Goal: Task Accomplishment & Management: Manage account settings

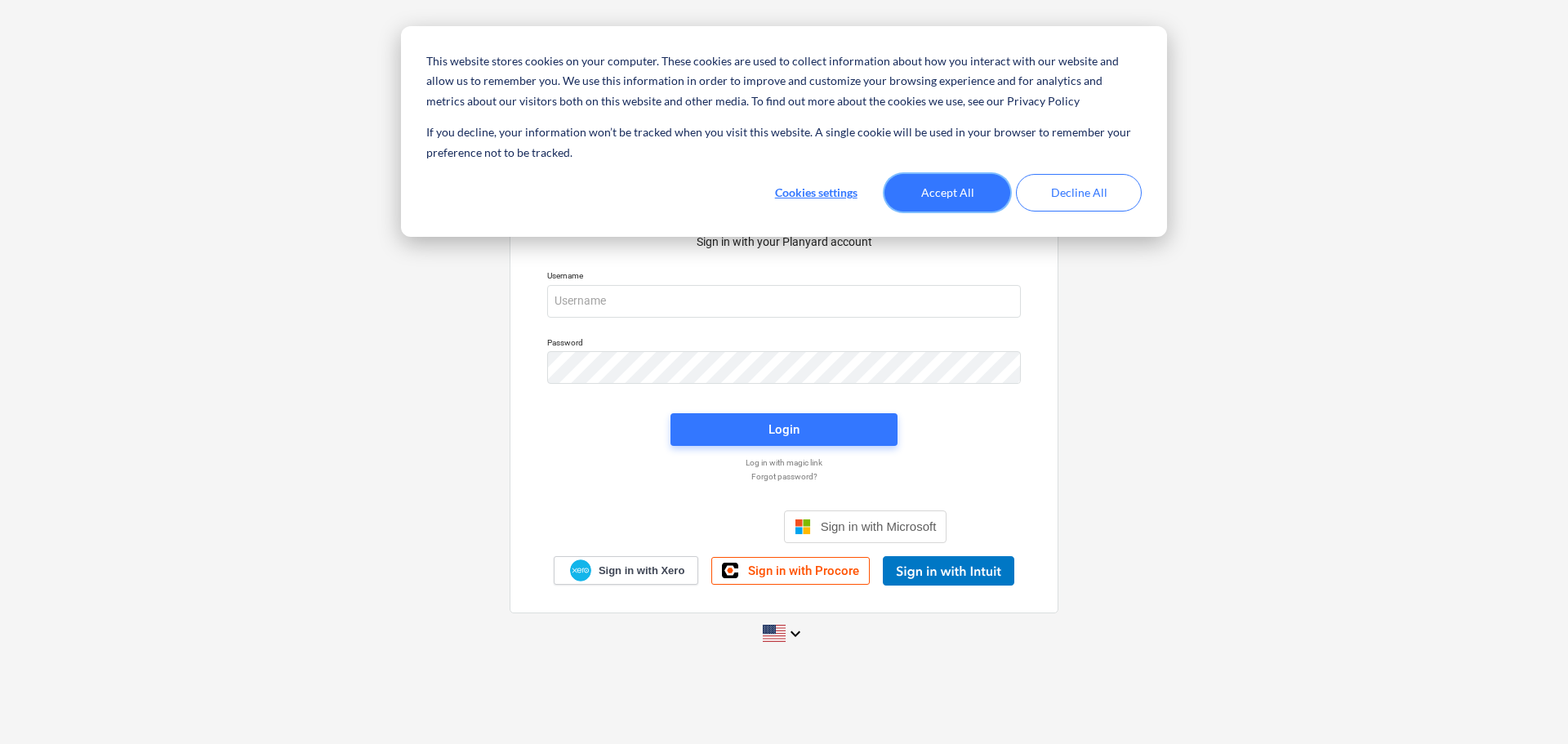
click at [963, 193] on button "Accept All" at bounding box center [947, 193] width 125 height 37
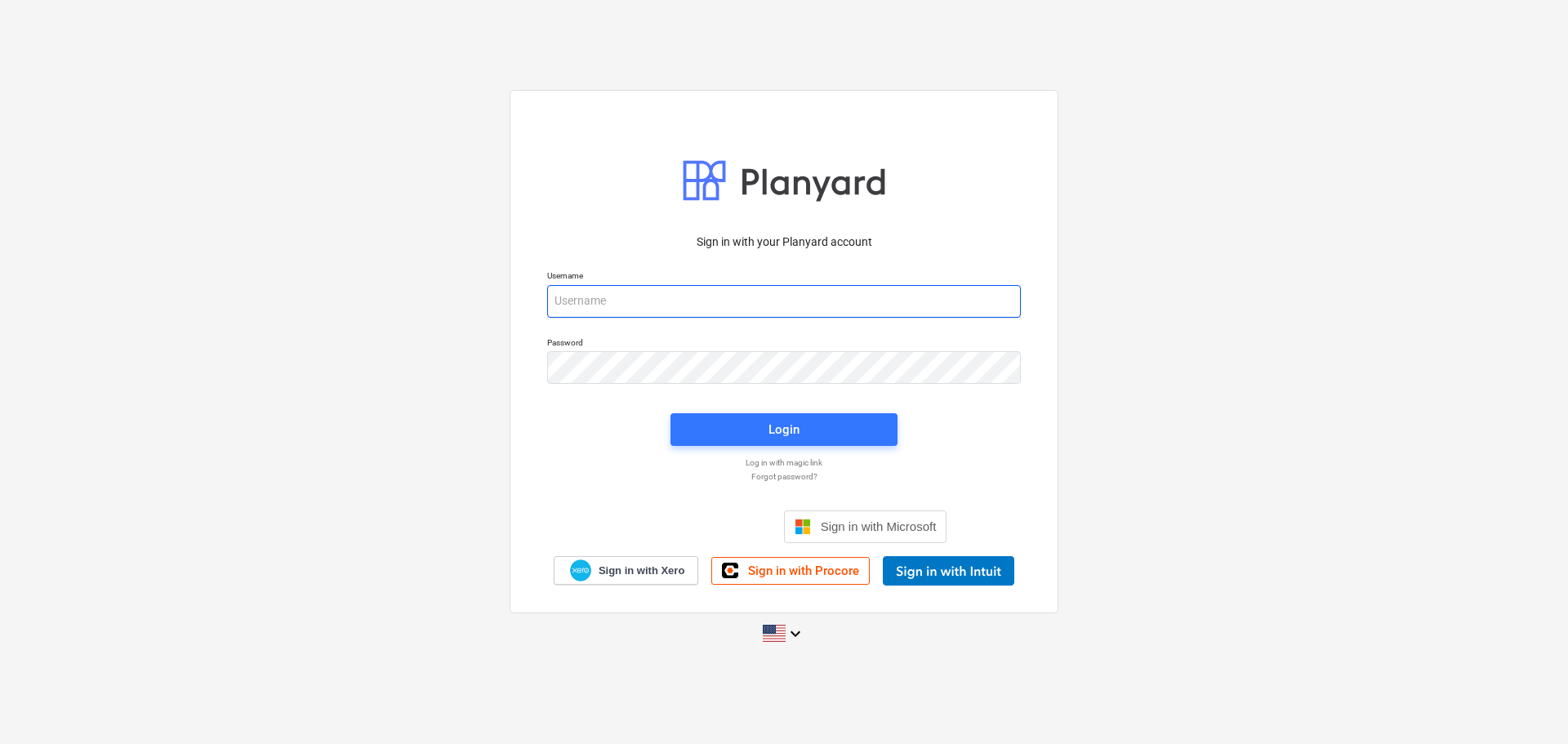
click at [786, 303] on input "email" at bounding box center [784, 302] width 474 height 33
type input "[PERSON_NAME][EMAIL_ADDRESS][DOMAIN_NAME]"
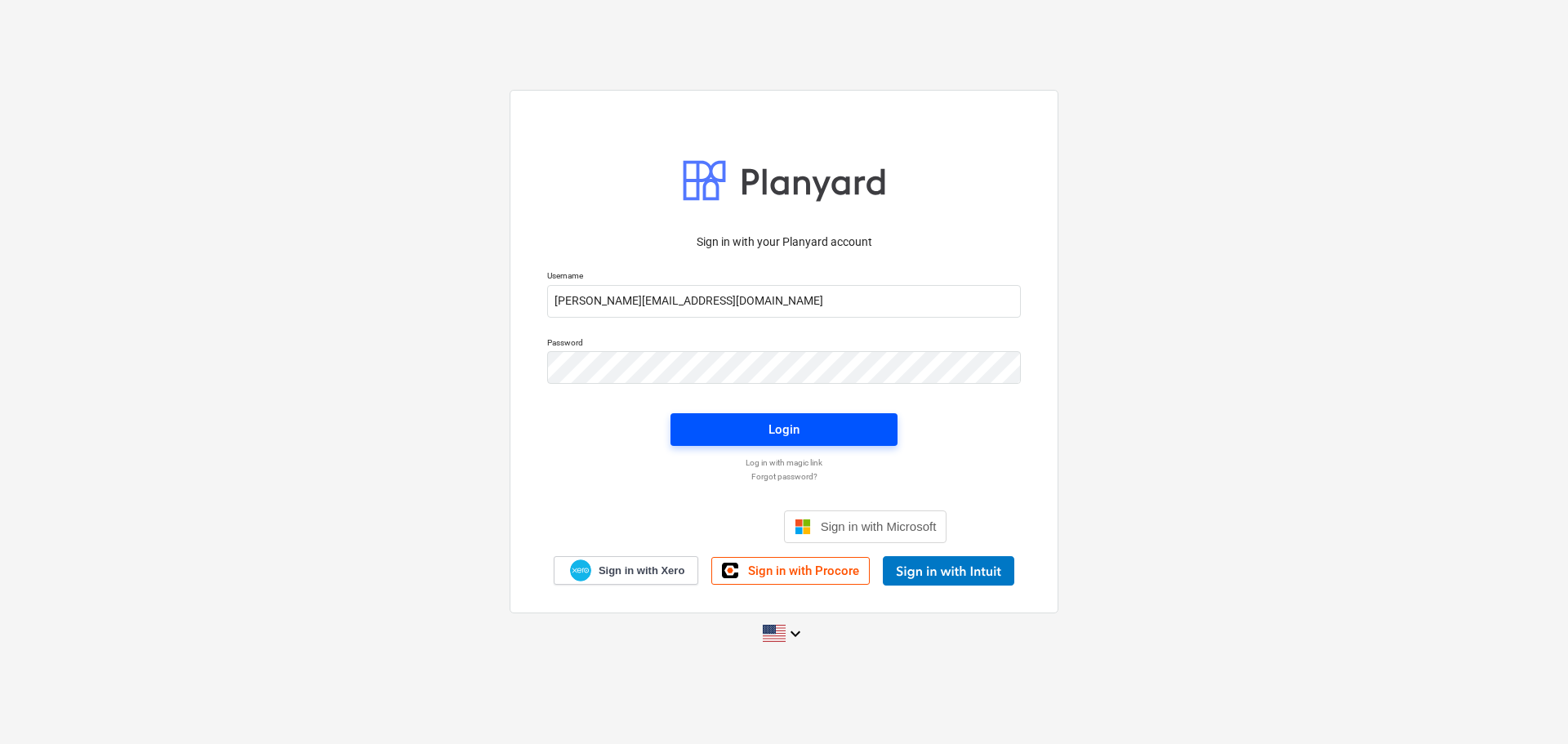
click at [791, 440] on div "Login" at bounding box center [784, 429] width 31 height 21
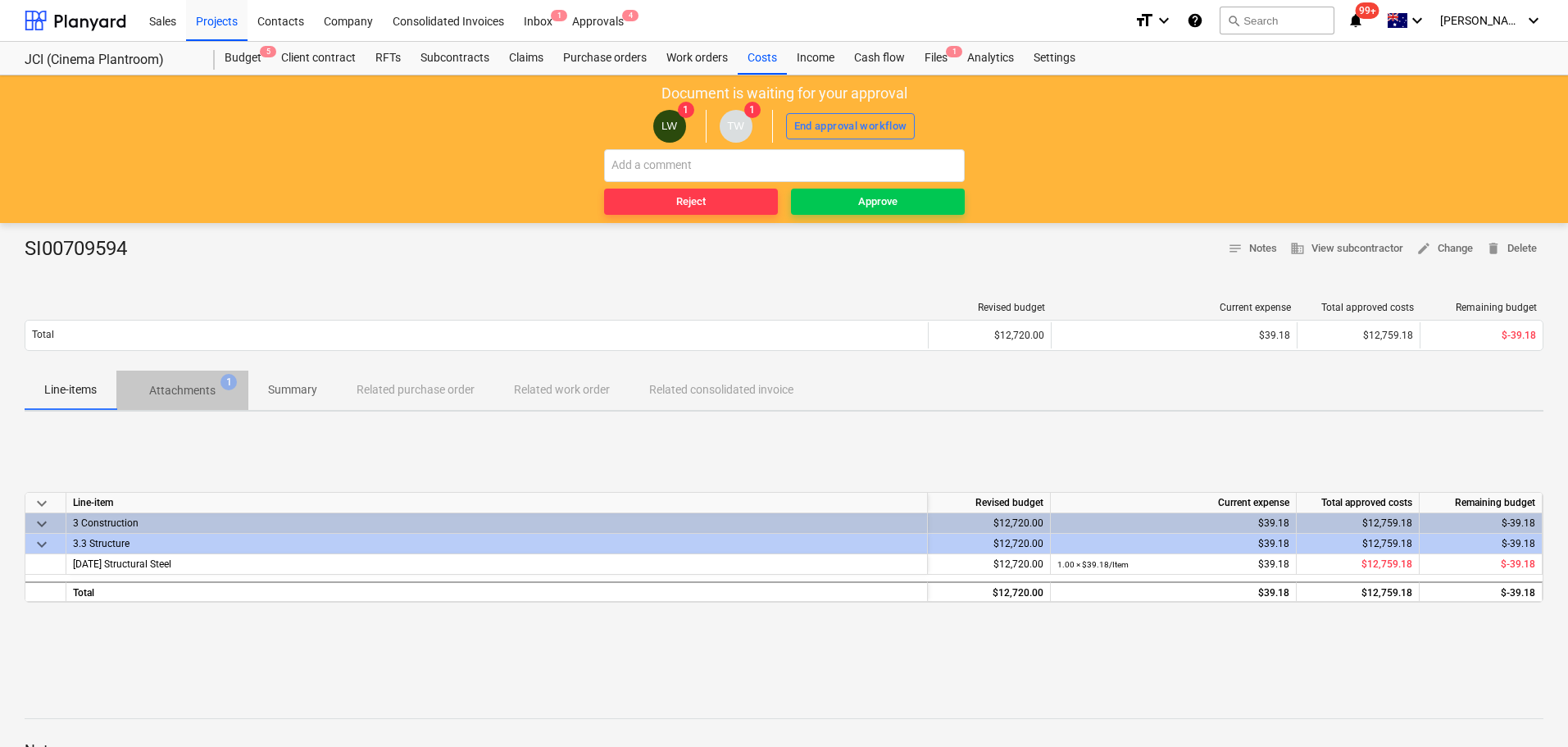
click at [198, 387] on p "Attachments" at bounding box center [182, 390] width 67 height 17
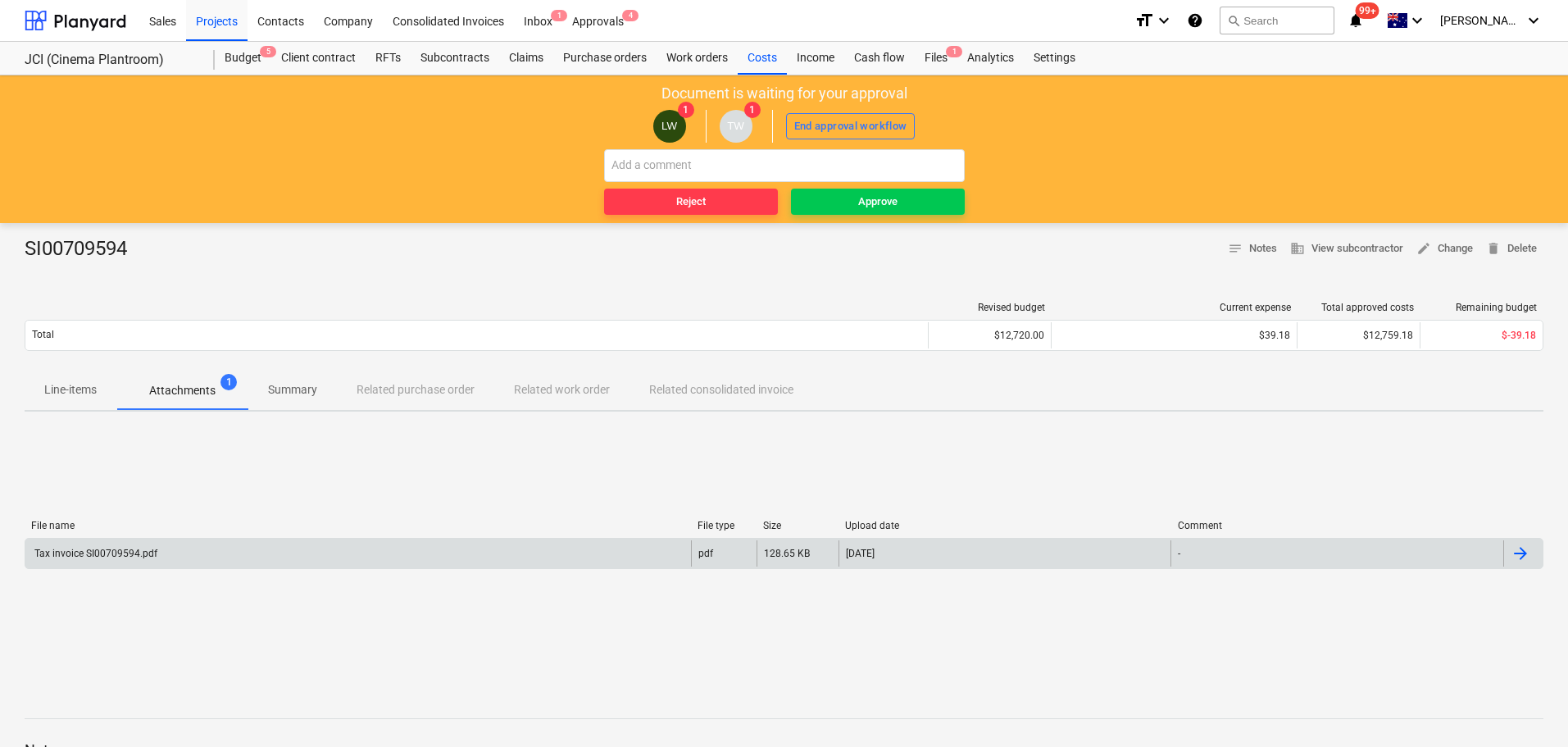
click at [138, 563] on div "Tax invoice SI00709594.pdf" at bounding box center [358, 554] width 665 height 26
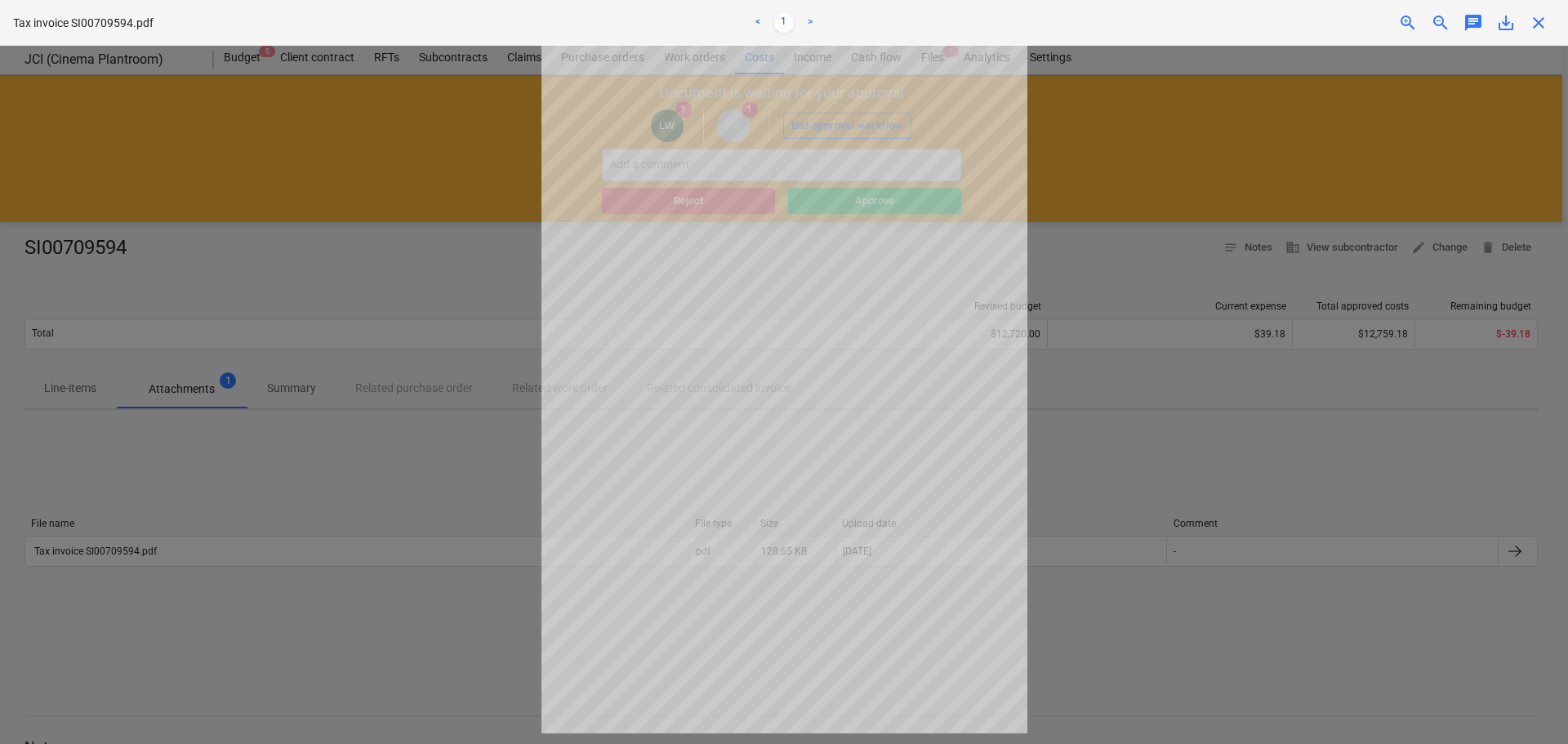
click at [426, 211] on div at bounding box center [784, 394] width 1568 height 699
click at [1543, 21] on span "close" at bounding box center [1539, 23] width 20 height 20
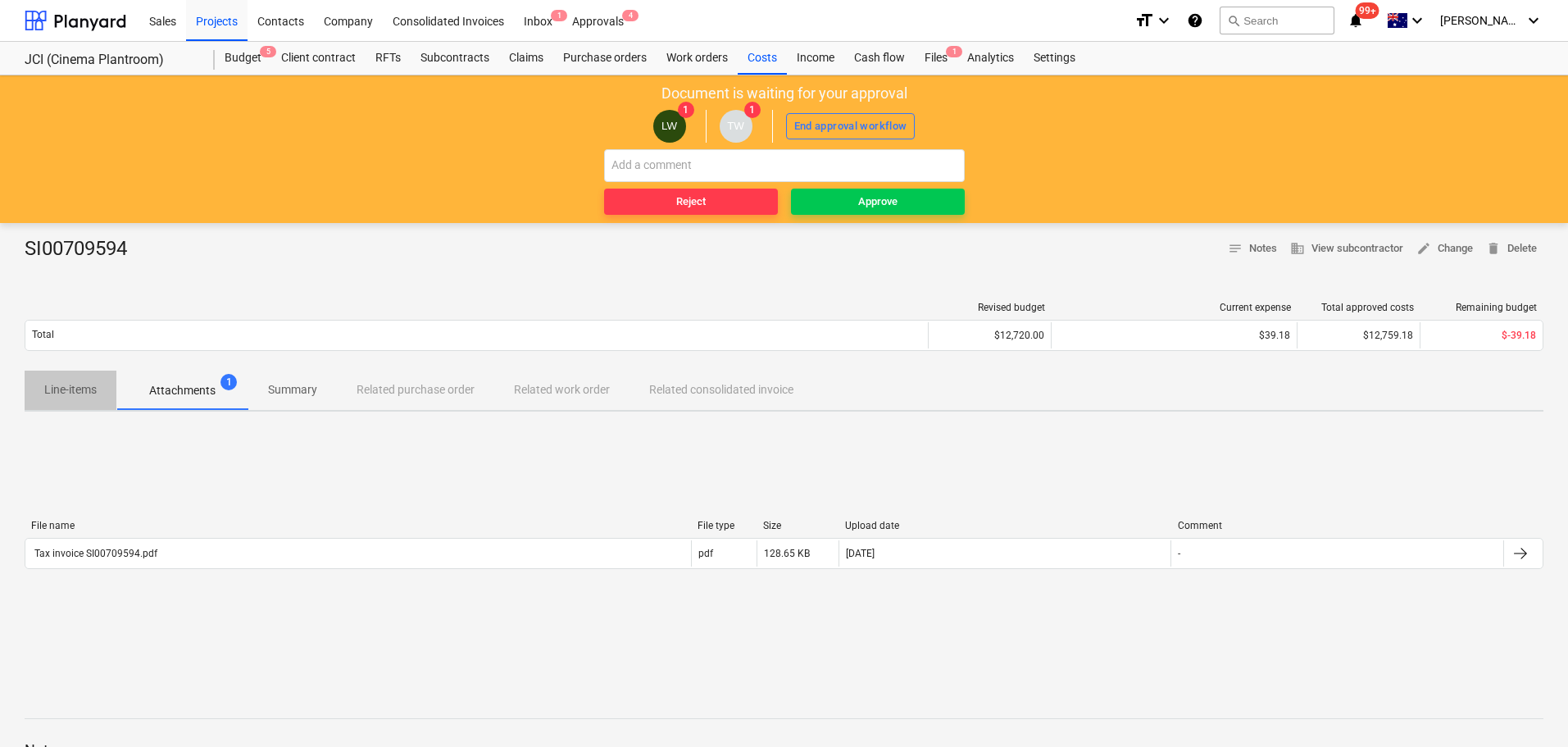
click at [77, 389] on p "Line-items" at bounding box center [71, 389] width 53 height 17
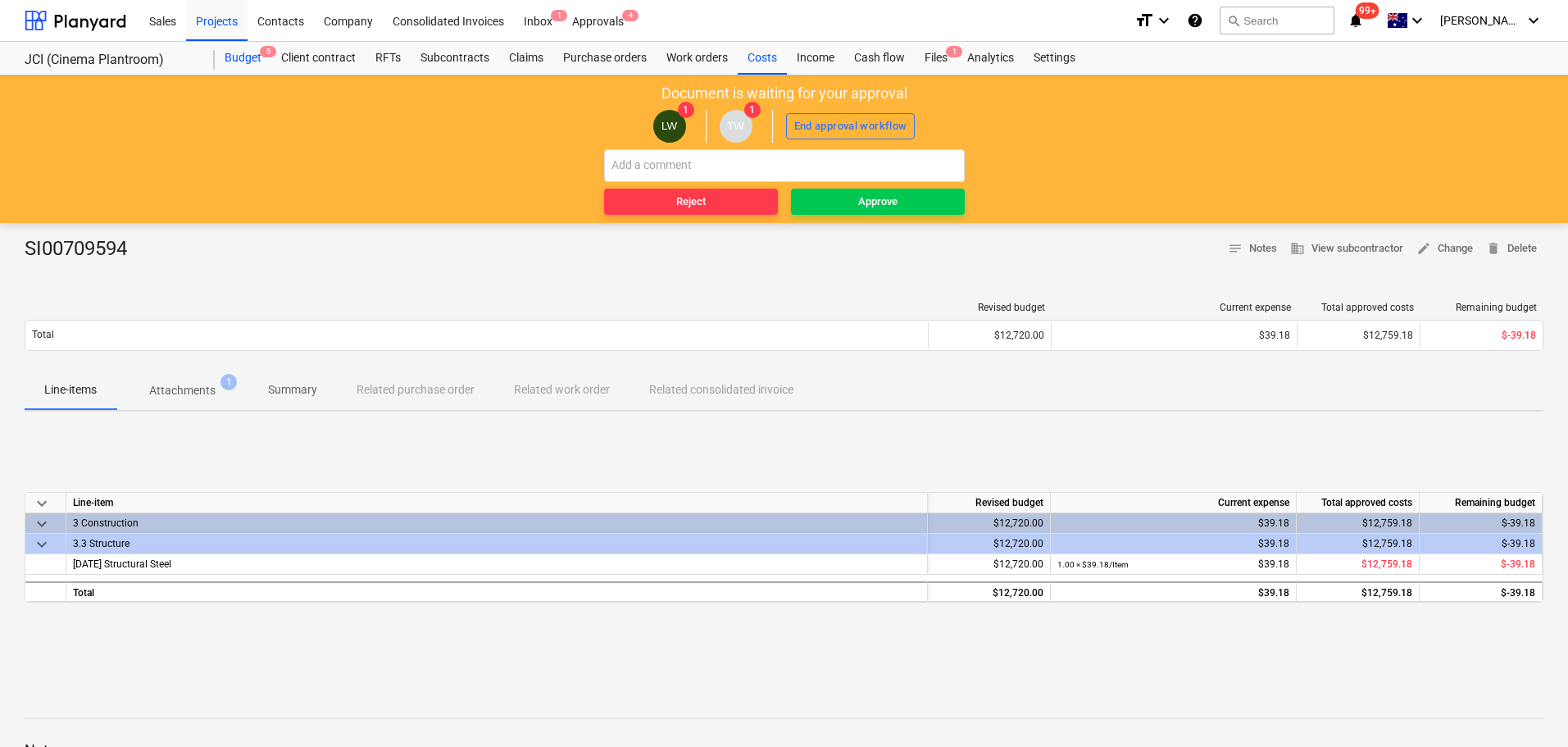
click at [240, 60] on div "Budget 5" at bounding box center [243, 58] width 57 height 33
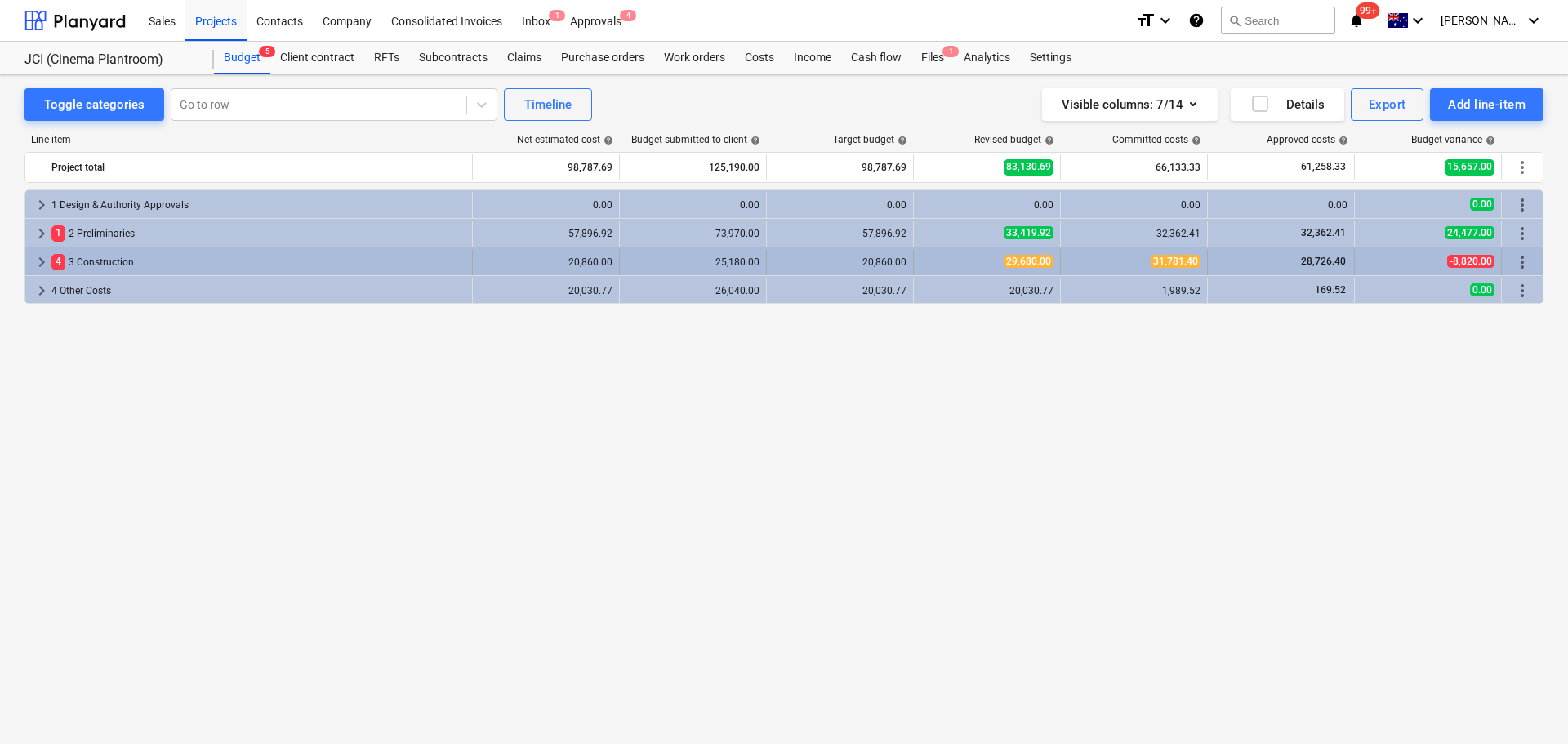
click at [41, 259] on span "keyboard_arrow_right" at bounding box center [42, 263] width 20 height 20
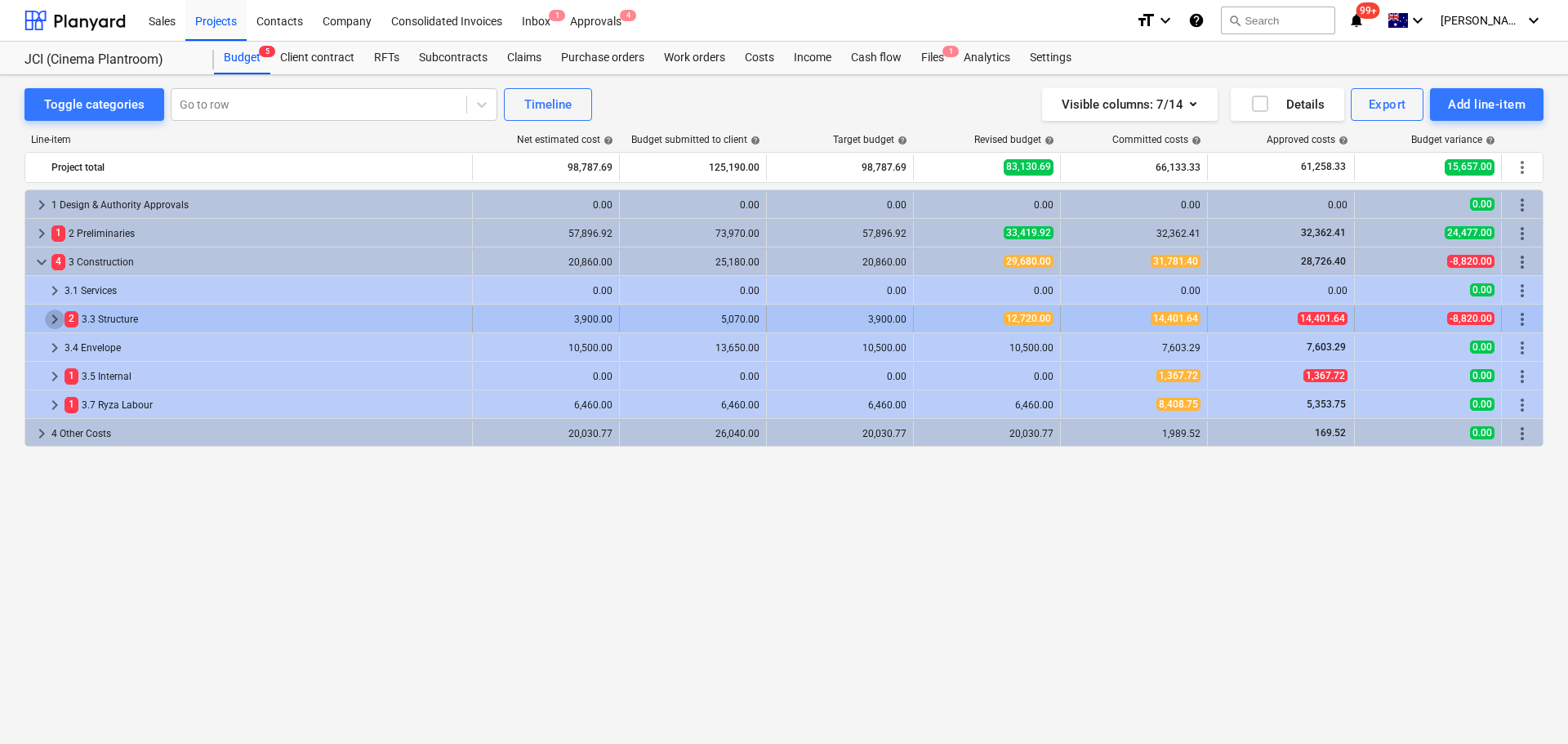
click at [52, 321] on span "keyboard_arrow_right" at bounding box center [54, 320] width 20 height 20
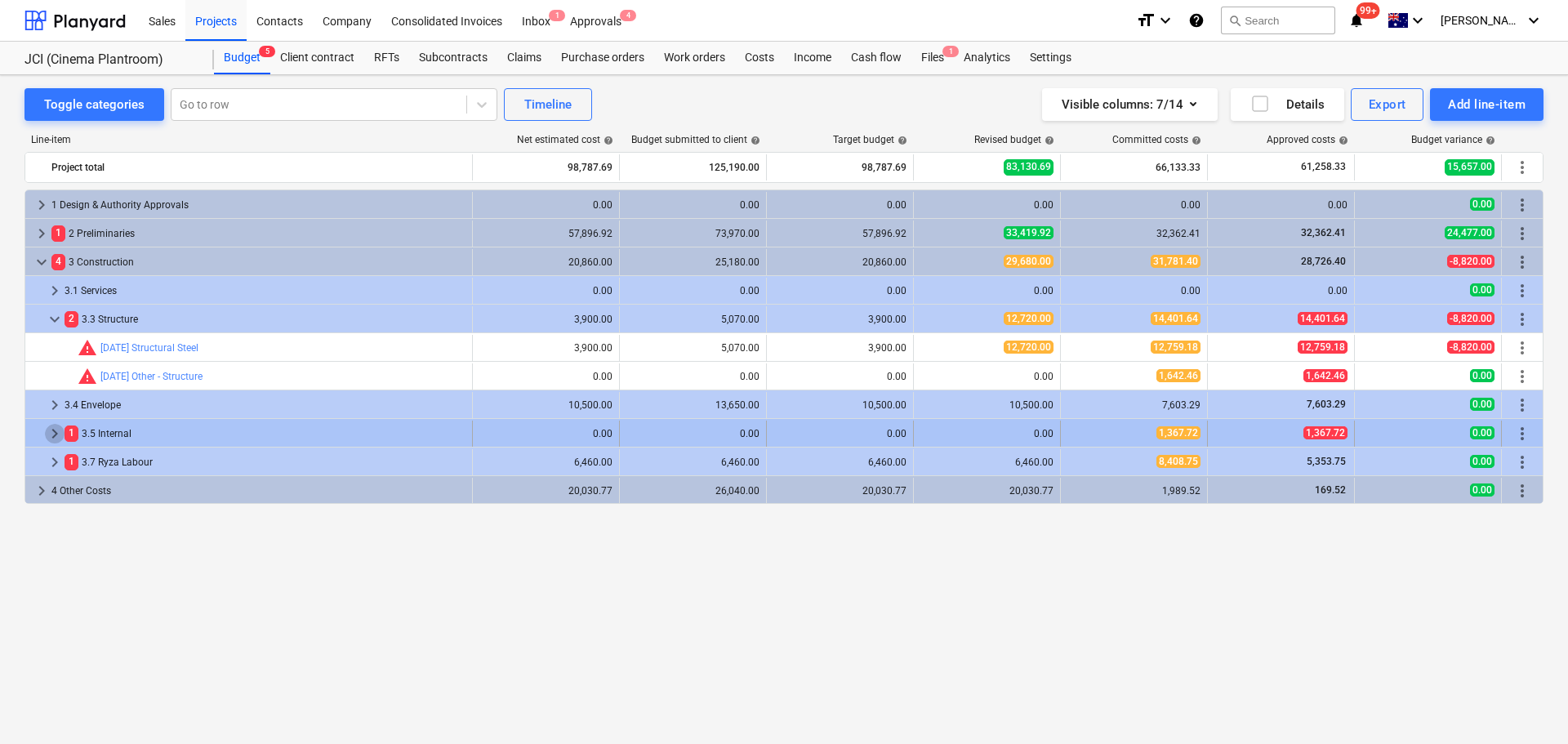
click at [58, 440] on span "keyboard_arrow_right" at bounding box center [54, 434] width 20 height 20
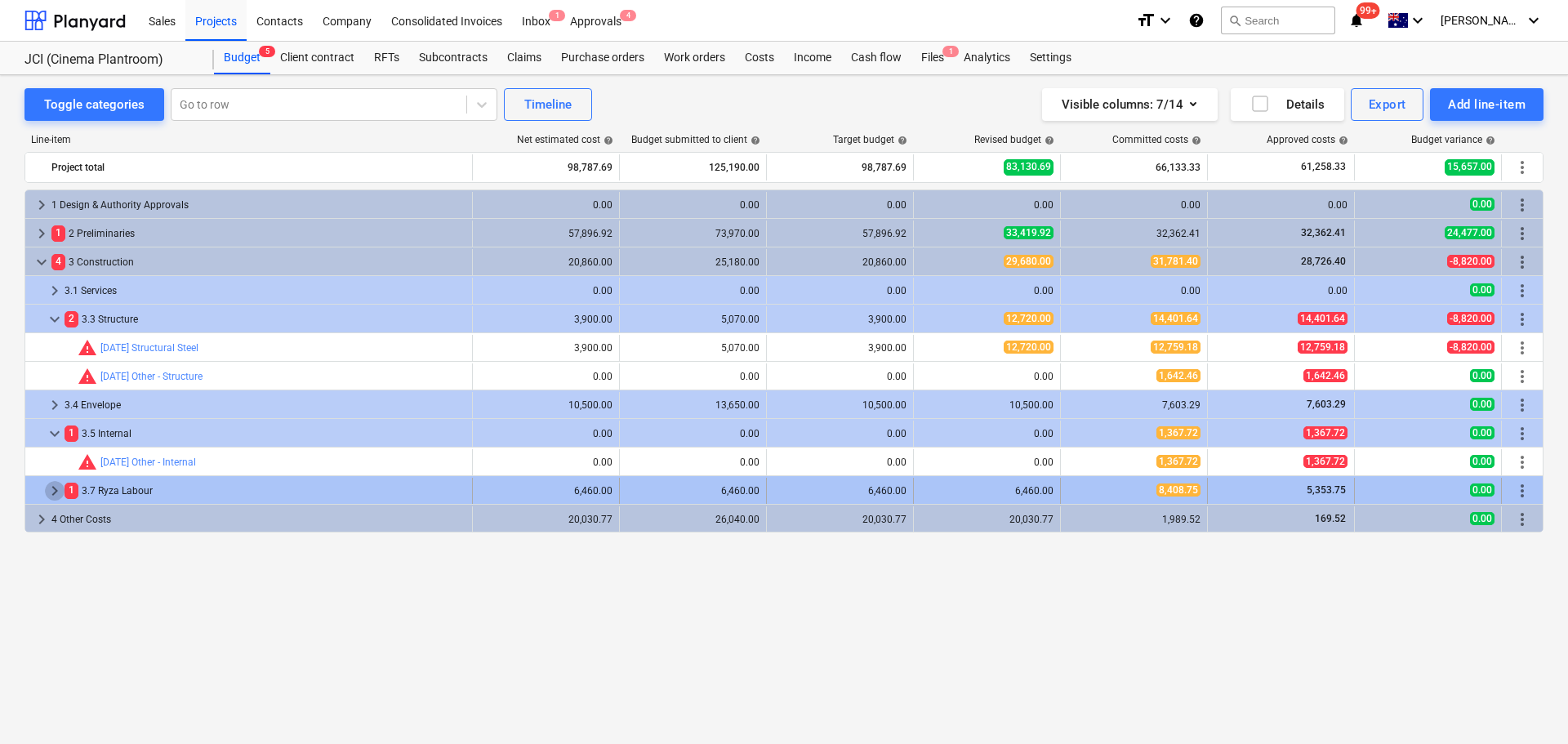
click at [51, 491] on span "keyboard_arrow_right" at bounding box center [54, 491] width 20 height 20
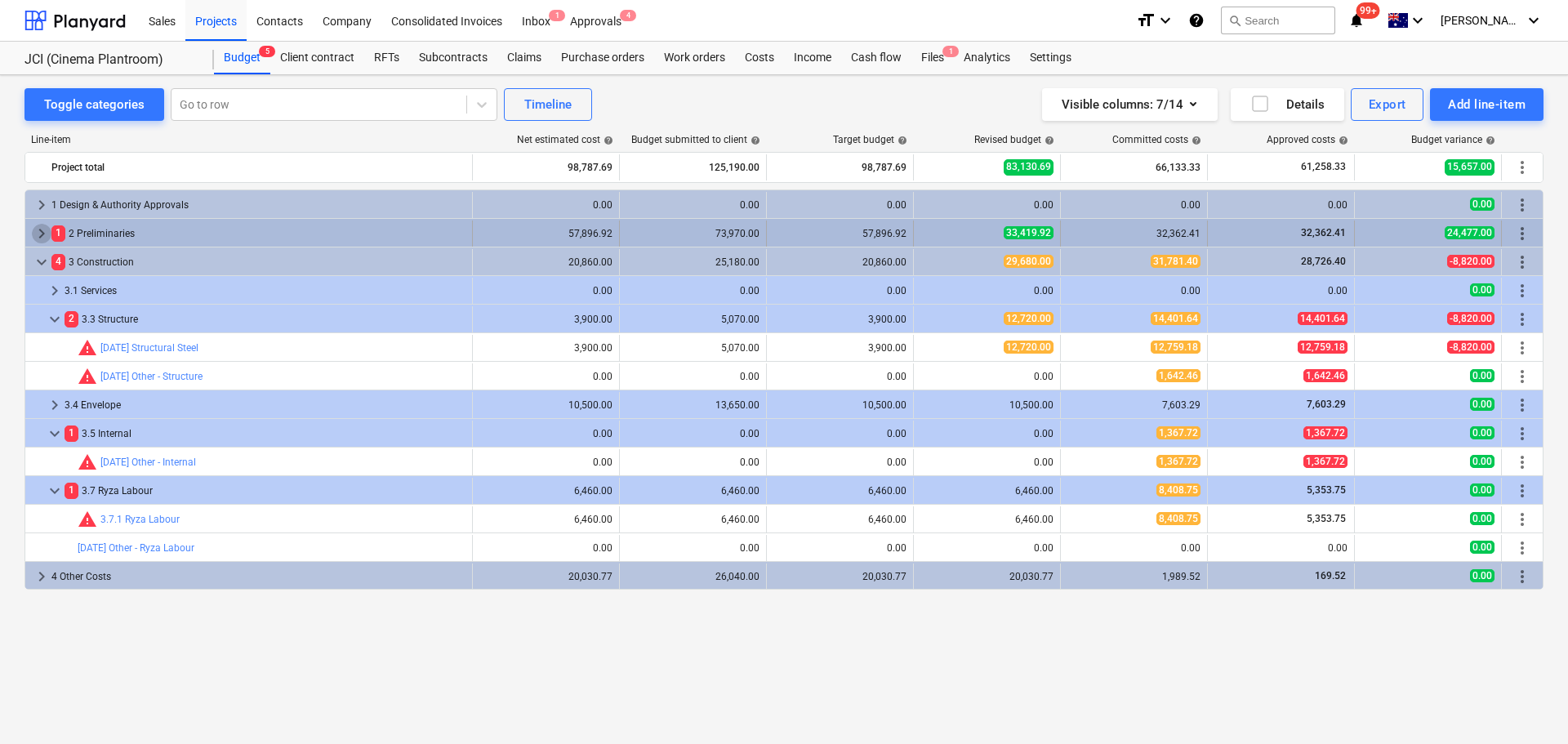
click at [44, 230] on span "keyboard_arrow_right" at bounding box center [42, 233] width 20 height 20
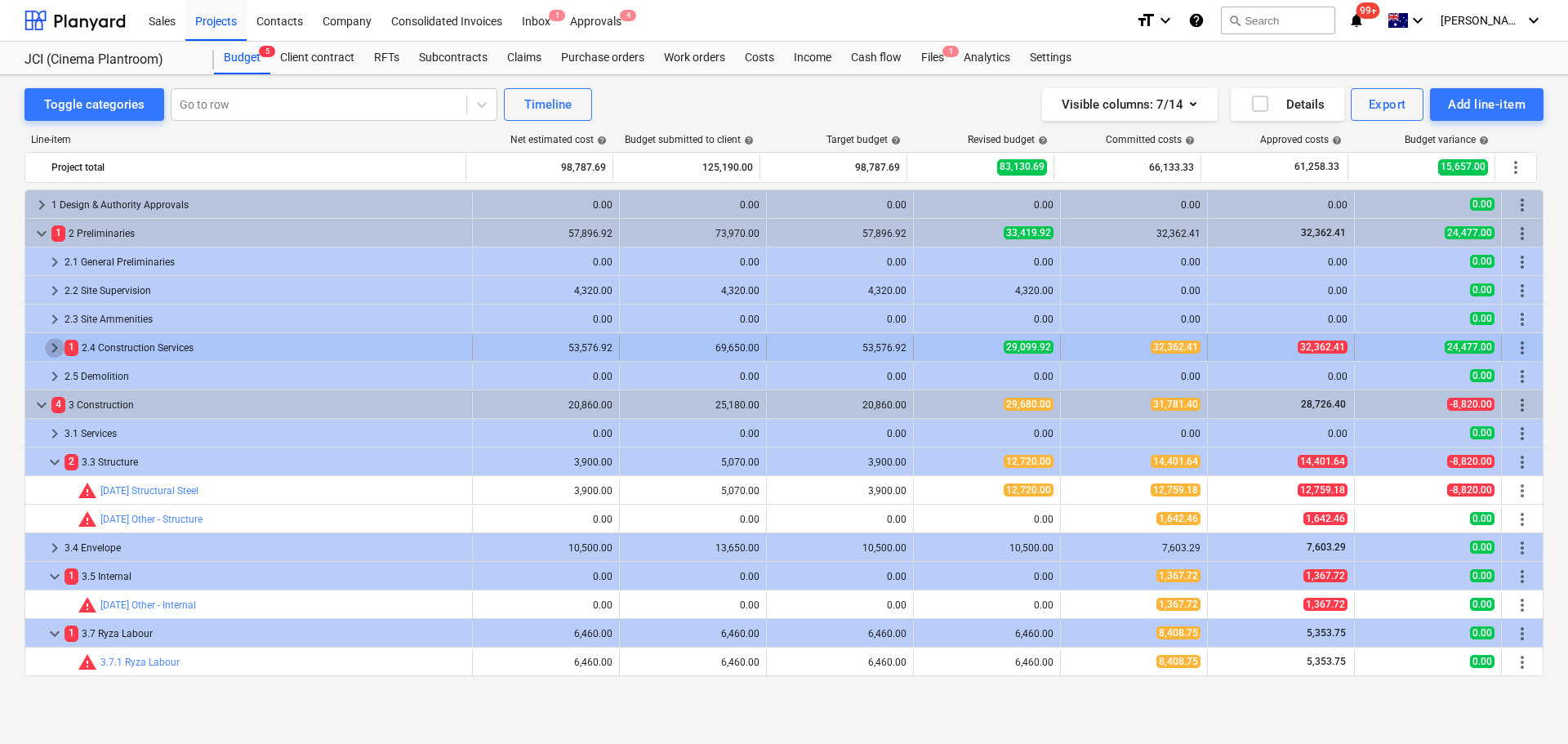
click at [58, 342] on span "keyboard_arrow_right" at bounding box center [54, 348] width 20 height 20
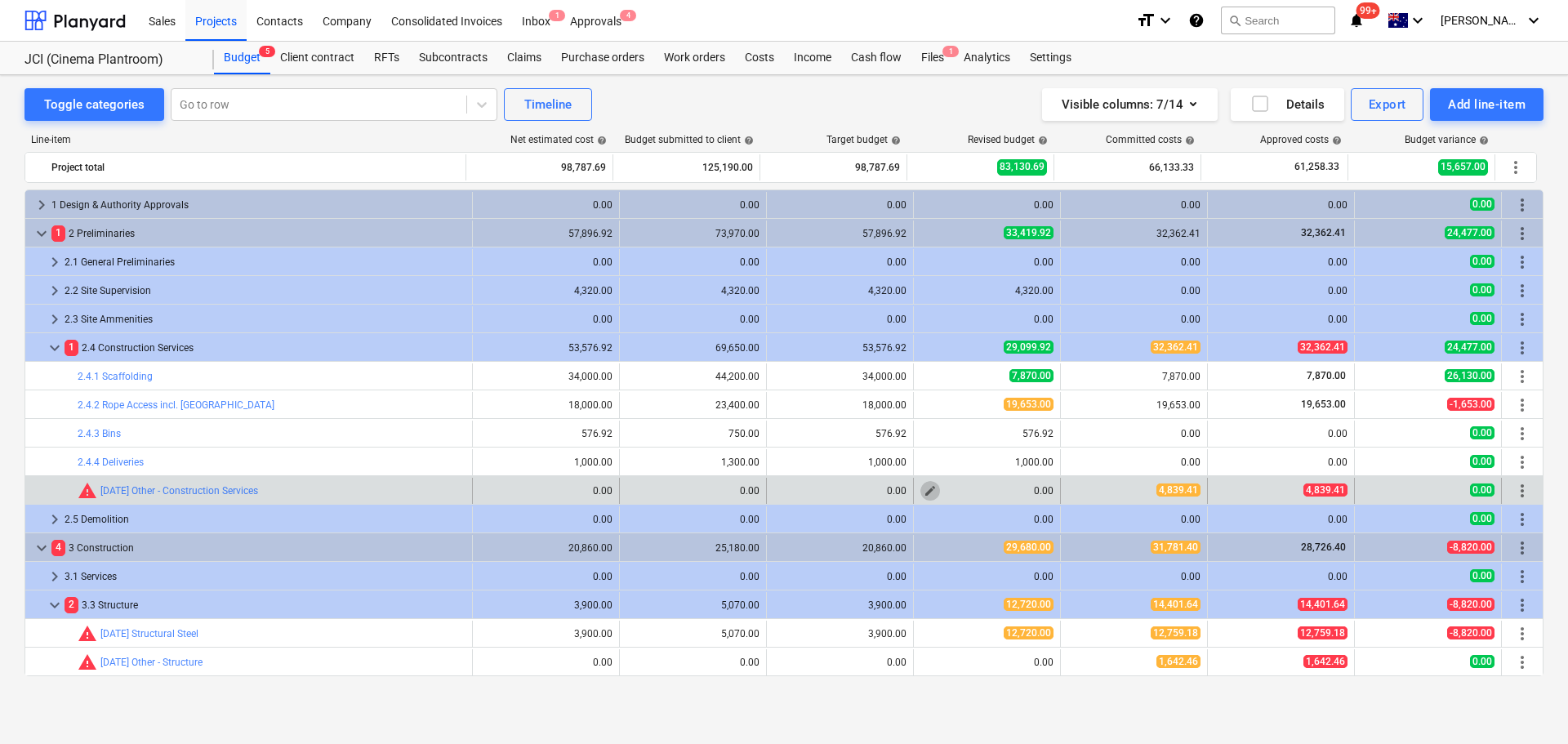
click at [929, 490] on span "edit" at bounding box center [930, 491] width 13 height 13
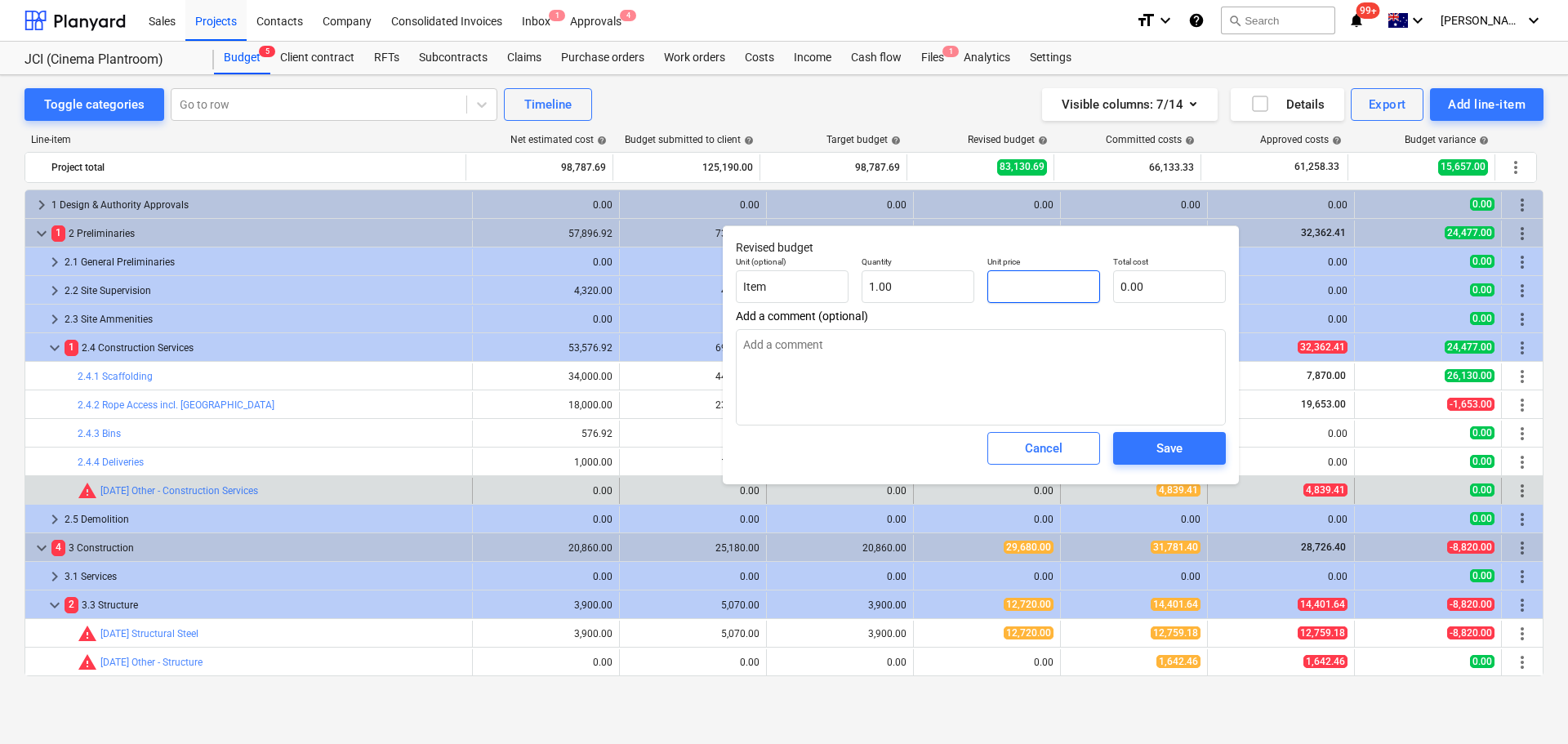
click at [1024, 281] on input "text" at bounding box center [1043, 287] width 113 height 33
drag, startPoint x: 1024, startPoint y: 281, endPoint x: 1010, endPoint y: 291, distance: 17.2
click at [1010, 291] on input "text" at bounding box center [1043, 287] width 113 height 33
type input "4"
type textarea "x"
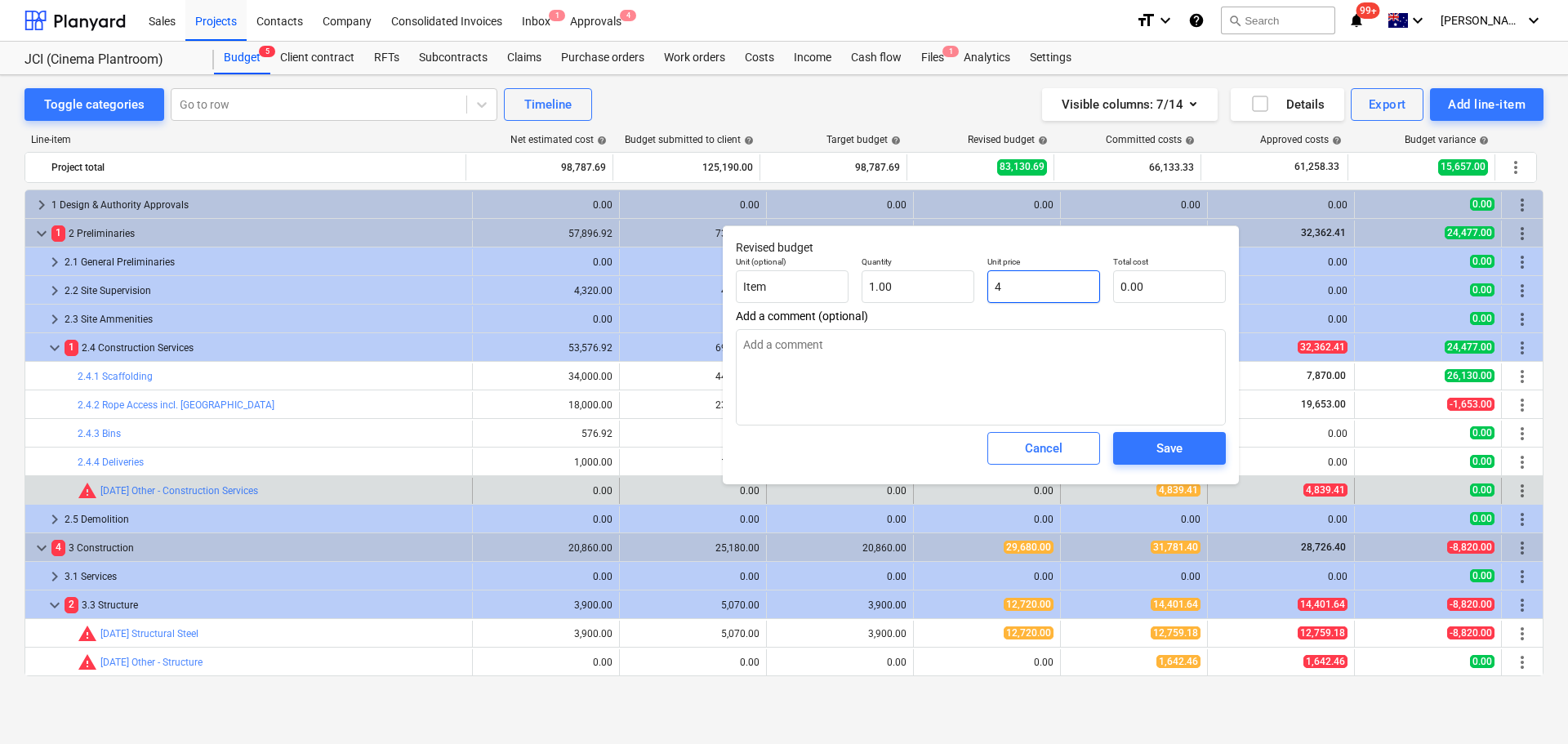
type input "4.00"
type input "48"
type textarea "x"
type input "48.00"
type input "483"
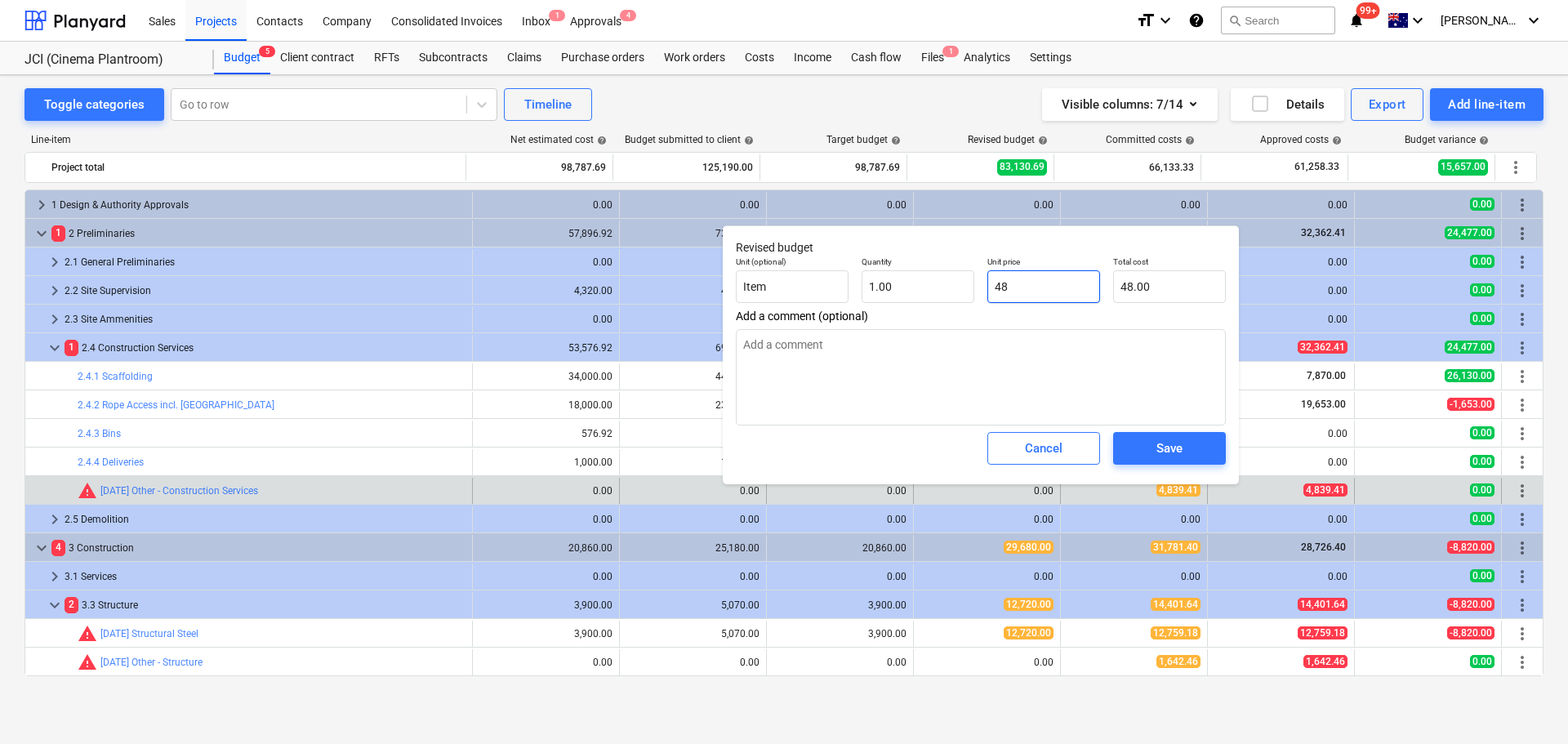
type textarea "x"
type input "483.00"
type input "4839"
type textarea "x"
type input "4,839.00"
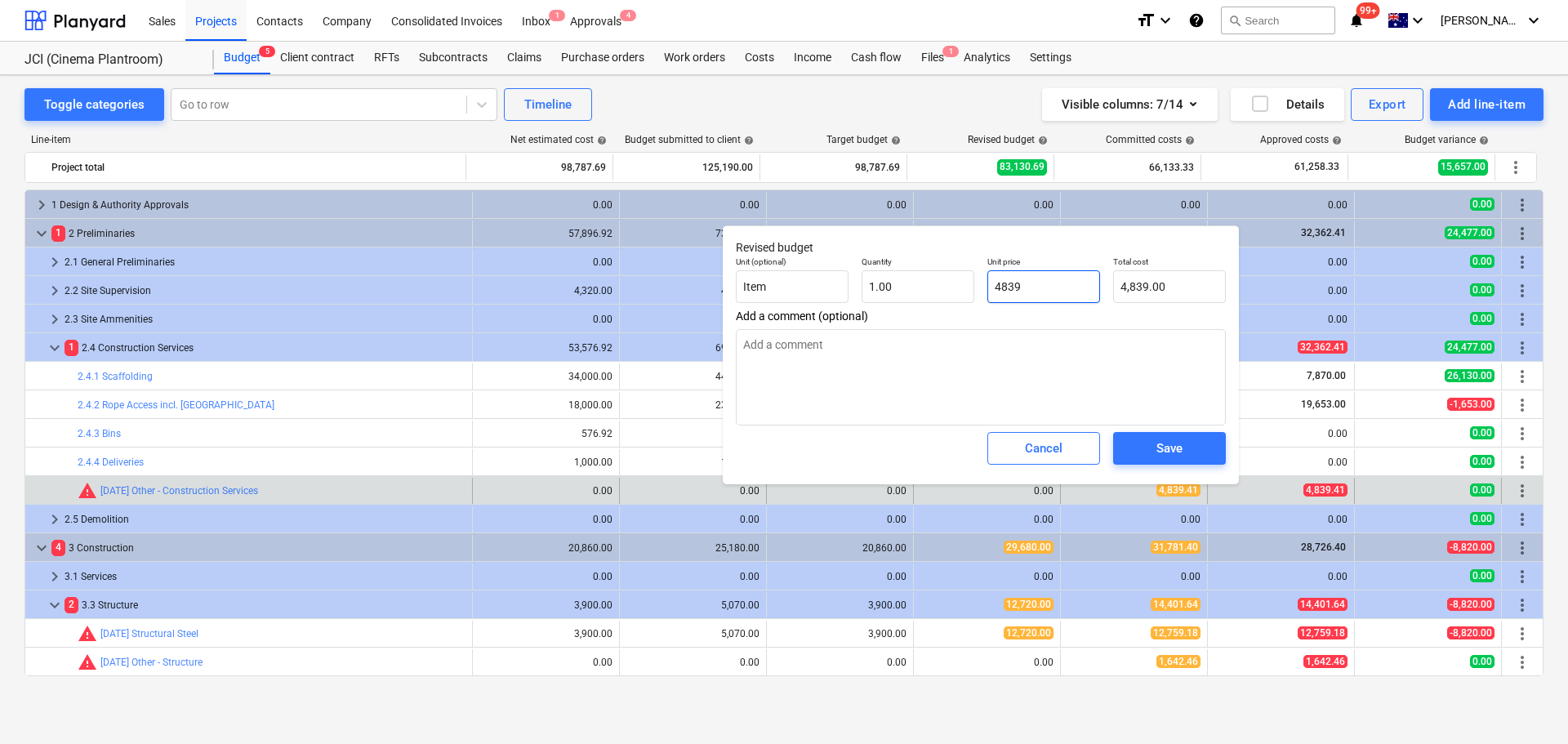
type input "4839."
type textarea "x"
type input "4839.4"
type textarea "x"
type input "4,839.40"
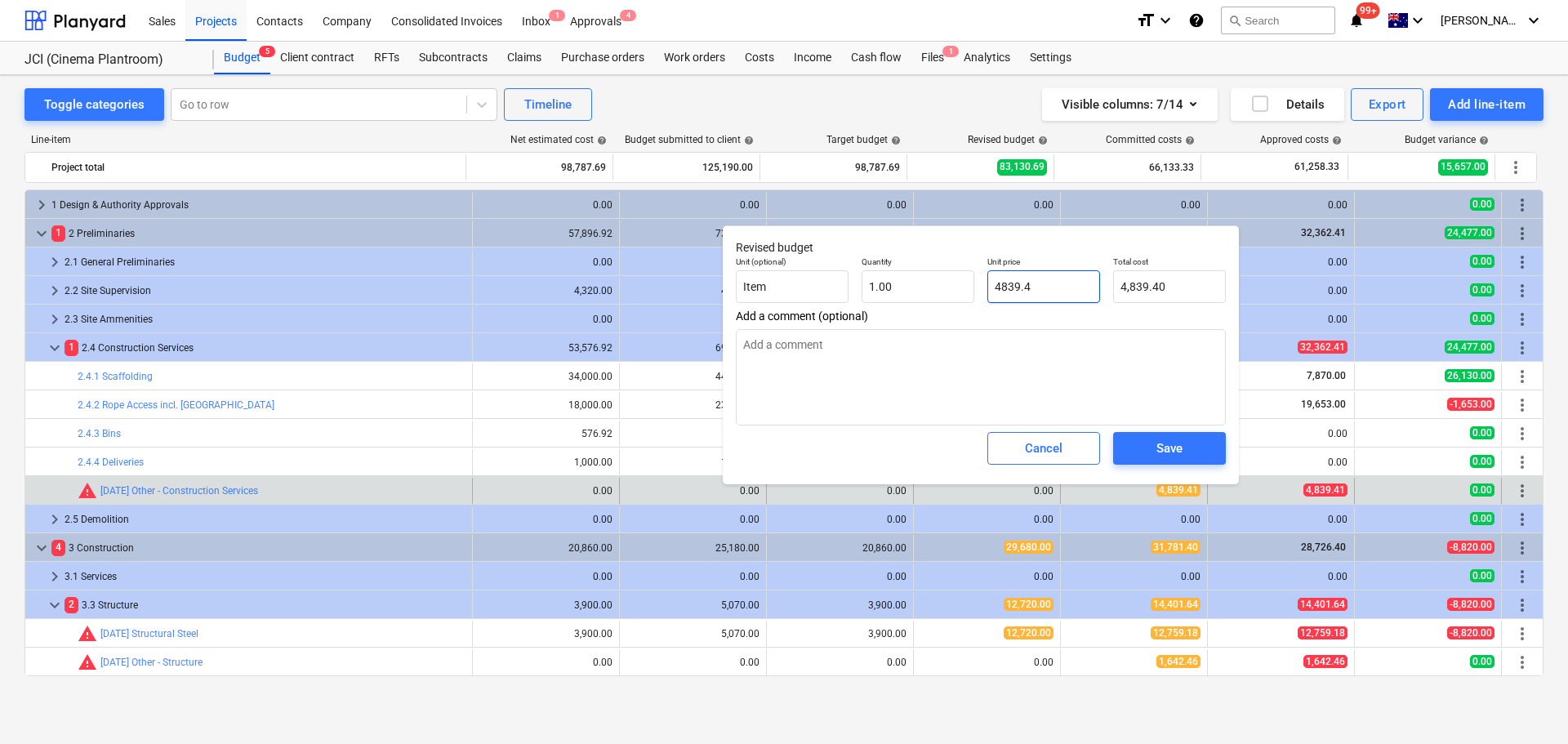
type input "4839.41"
type textarea "x"
type input "4,839.41"
click at [1196, 451] on span "Save" at bounding box center [1169, 448] width 74 height 21
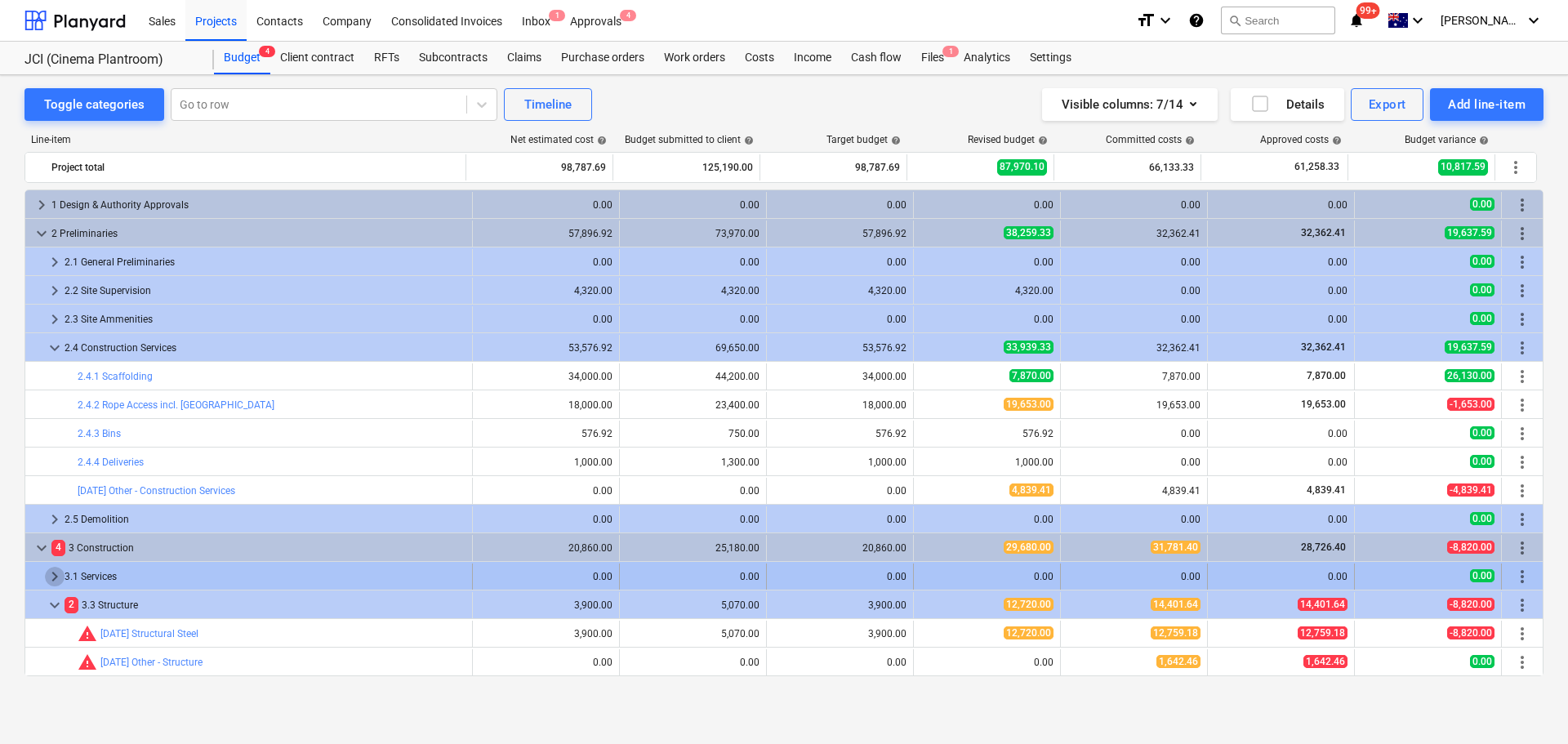
click at [52, 579] on span "keyboard_arrow_right" at bounding box center [54, 577] width 20 height 20
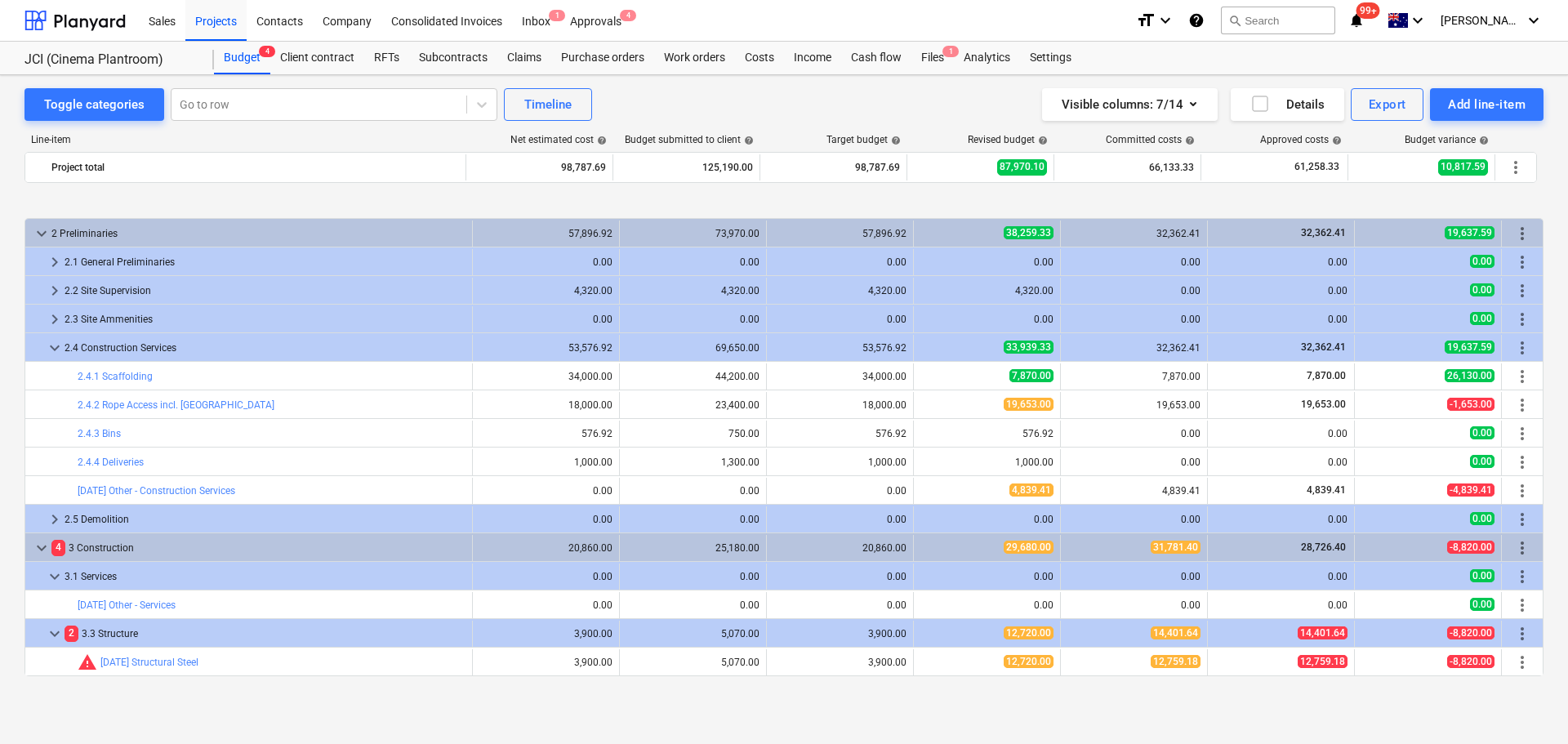
scroll to position [164, 0]
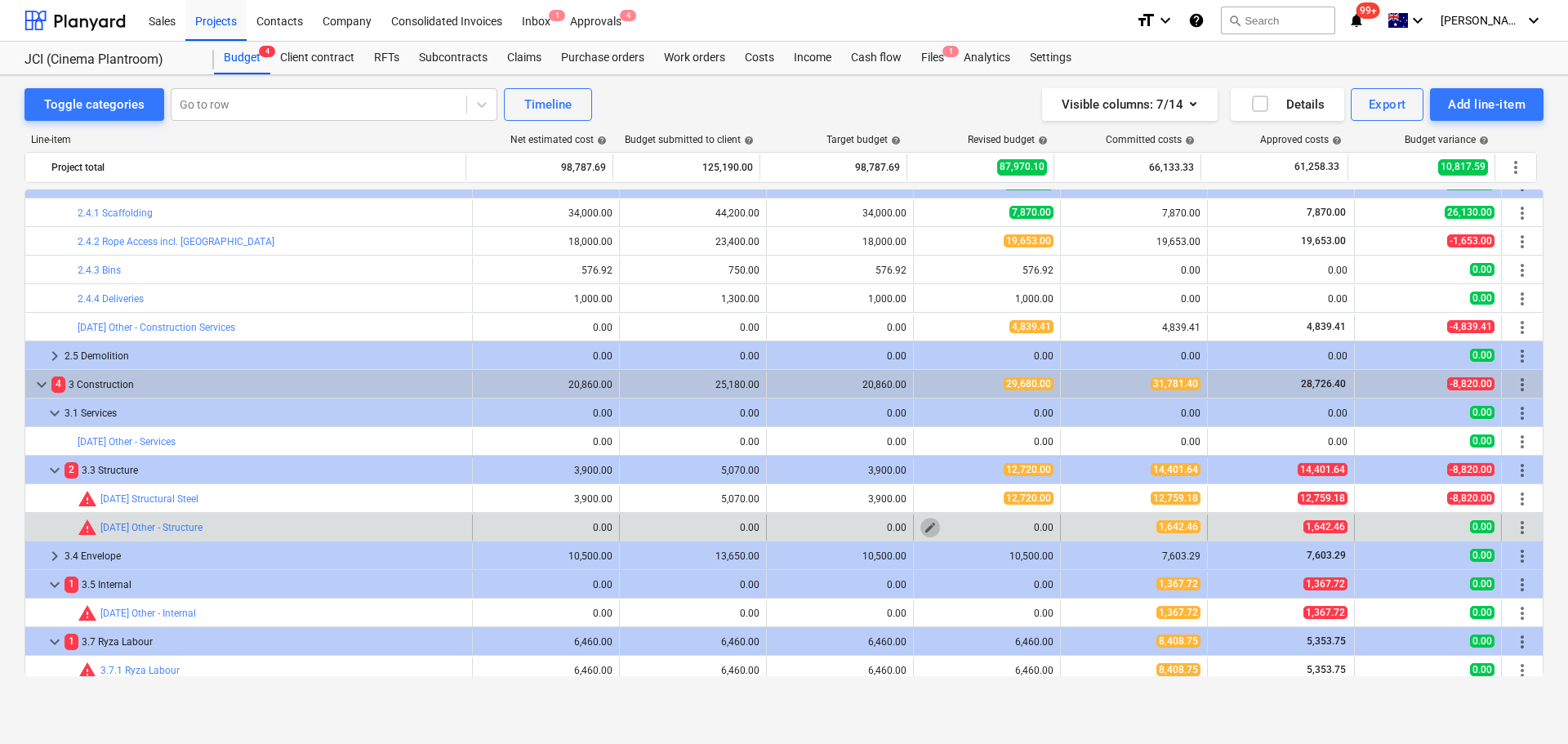
click at [929, 526] on span "edit" at bounding box center [930, 528] width 13 height 13
type textarea "x"
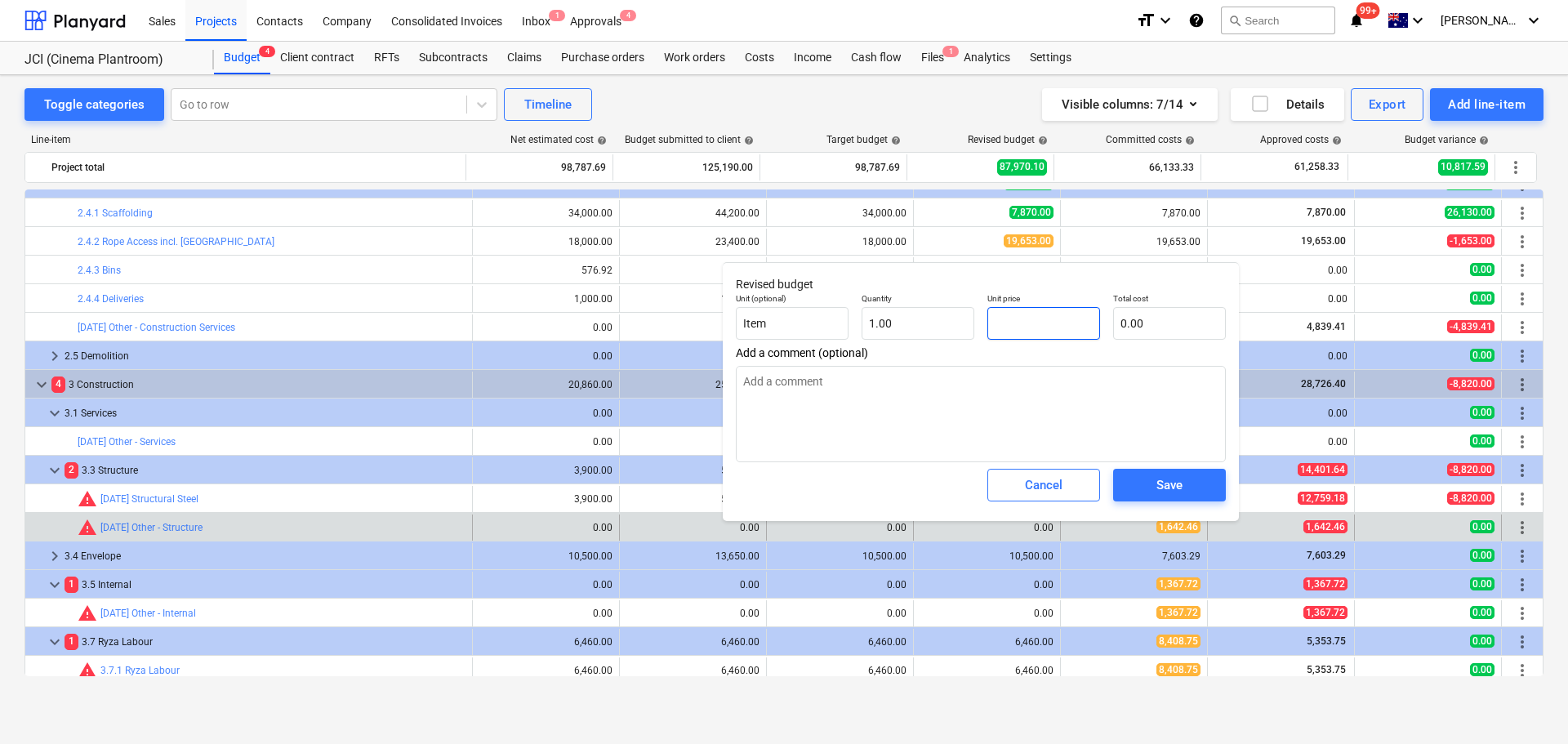
click at [1026, 307] on input "text" at bounding box center [1043, 323] width 113 height 33
type textarea "x"
type input "1"
type input "1.00"
type textarea "x"
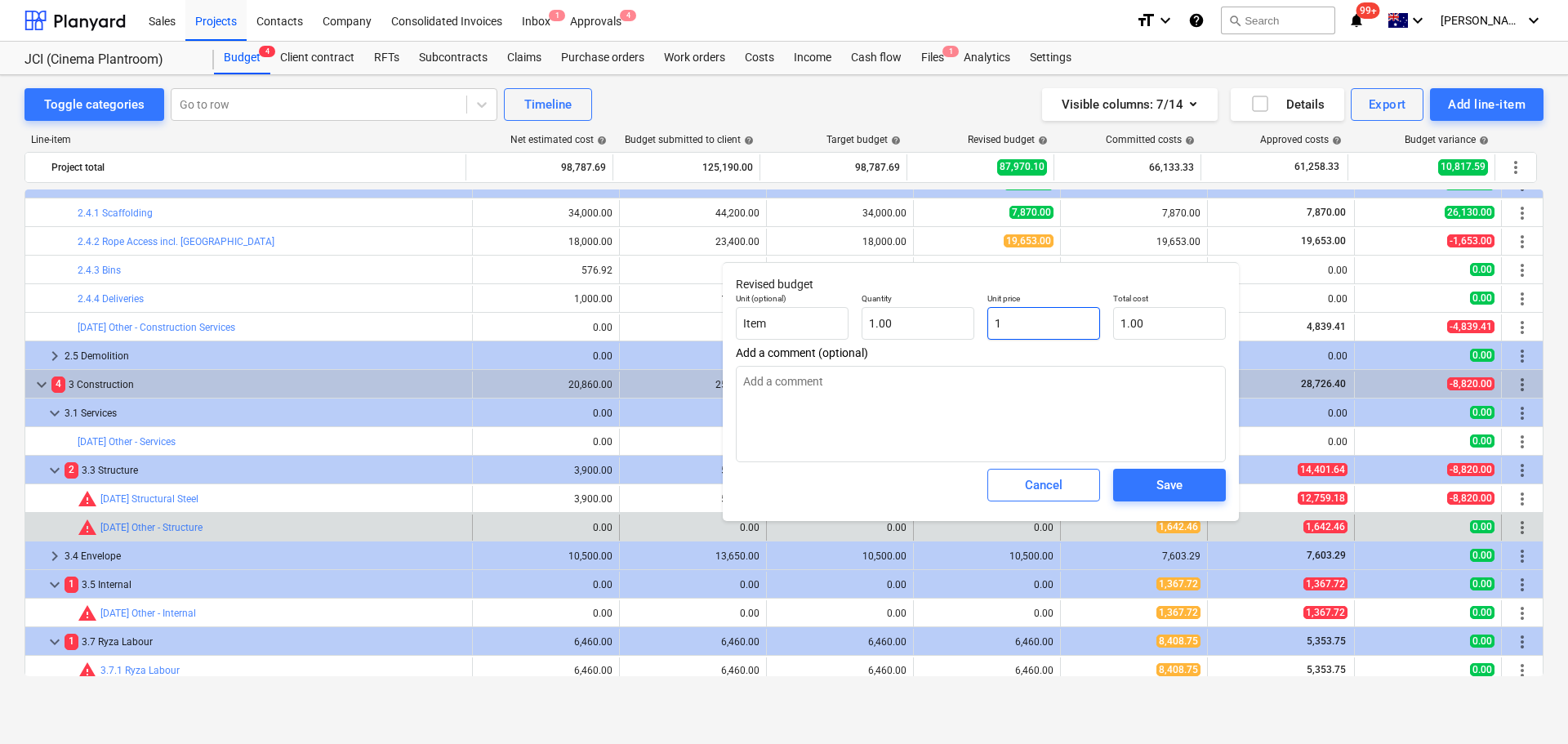
type input "16"
type input "16.00"
type textarea "x"
type input "164"
type input "164.00"
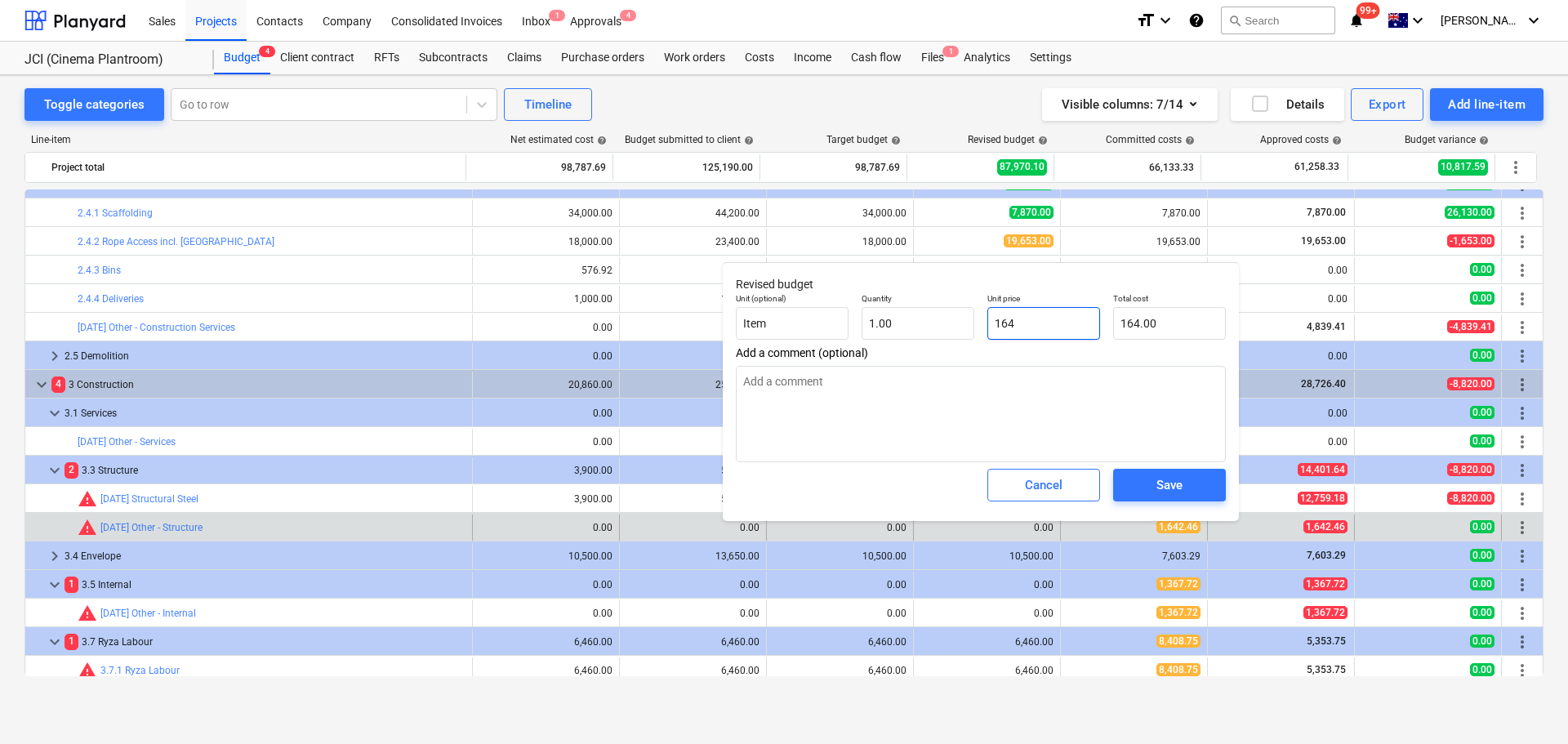
type textarea "x"
type input "1642"
type input "1,642.00"
type textarea "x"
type input "1642."
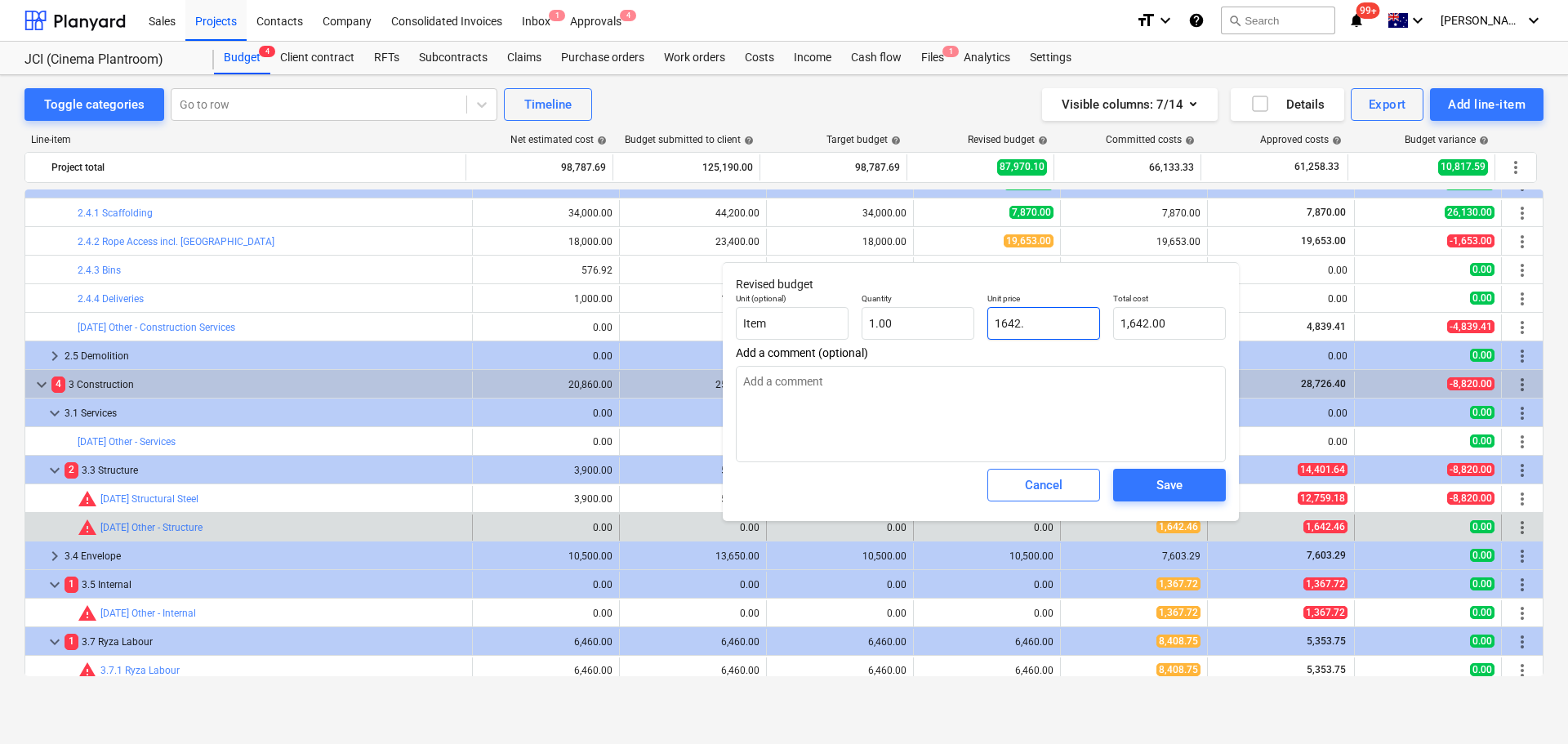
type textarea "x"
type input "1642.4"
type input "1,642.40"
type textarea "x"
type input "1642.46"
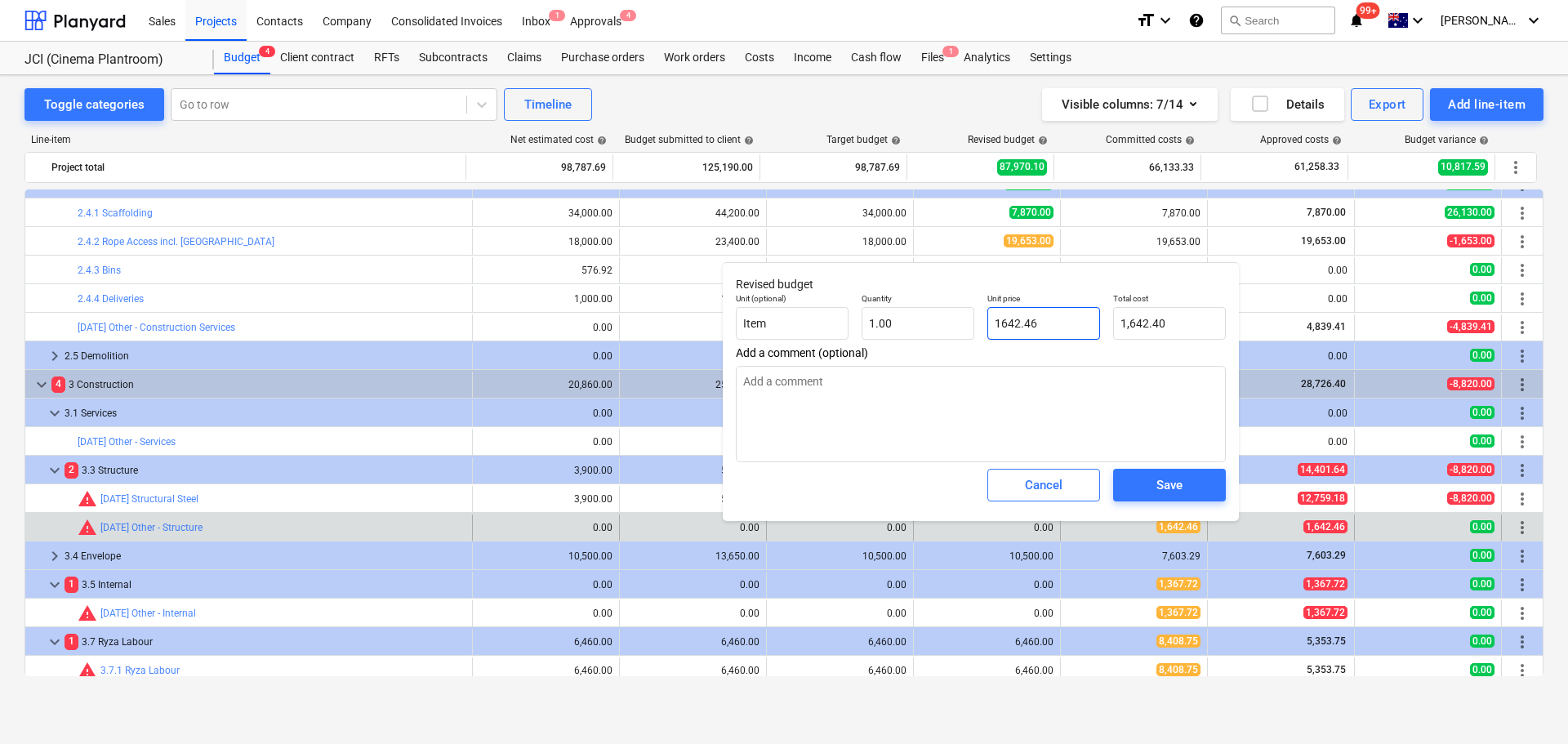
type input "1,642.46"
type input "1642.46"
type textarea "x"
type input "1,642.46"
click at [1170, 476] on div "Save" at bounding box center [1169, 484] width 26 height 21
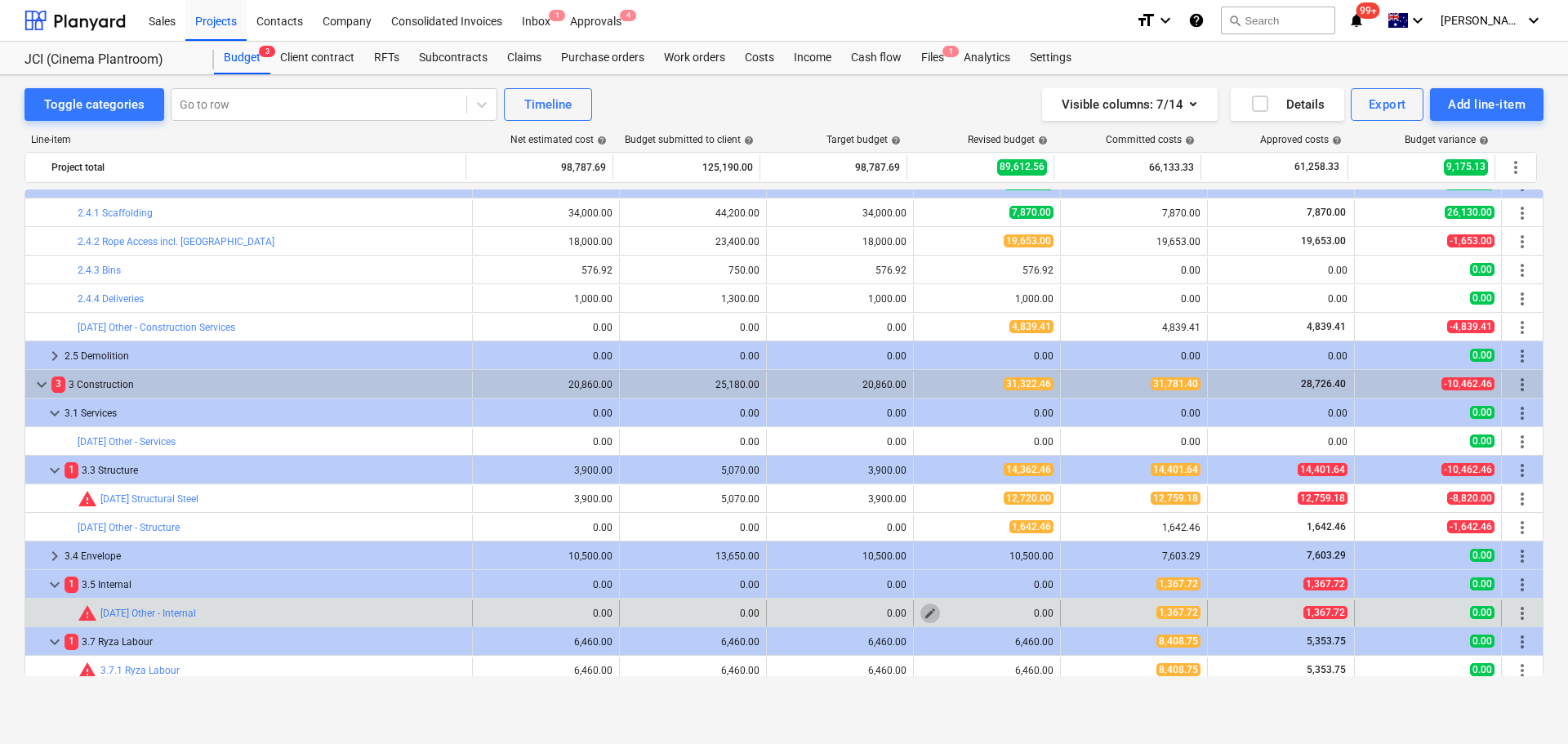
click at [923, 615] on span "edit" at bounding box center [930, 613] width 13 height 13
type textarea "x"
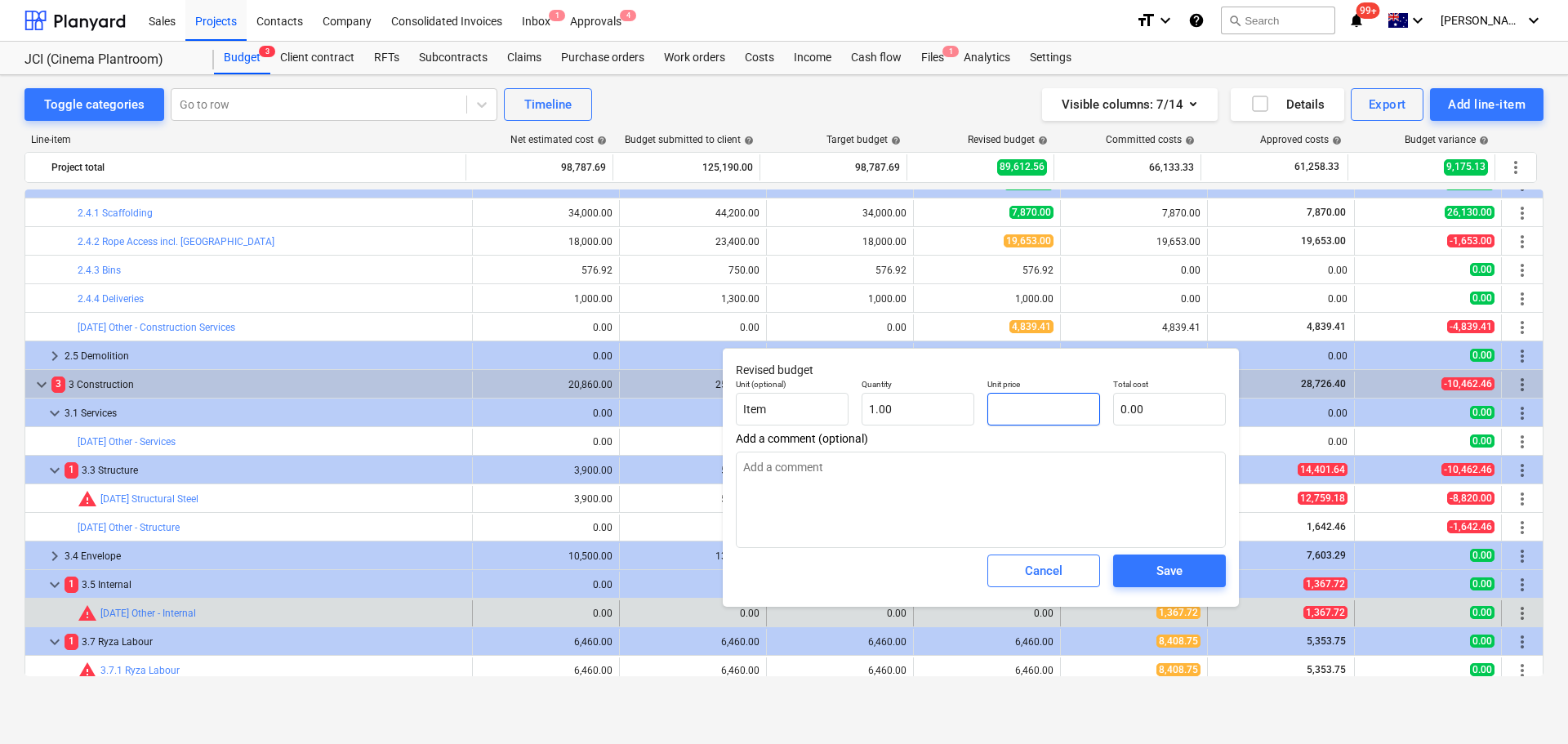
click at [1011, 410] on input "text" at bounding box center [1043, 410] width 113 height 33
type textarea "x"
type input "1"
type input "1.00"
type textarea "x"
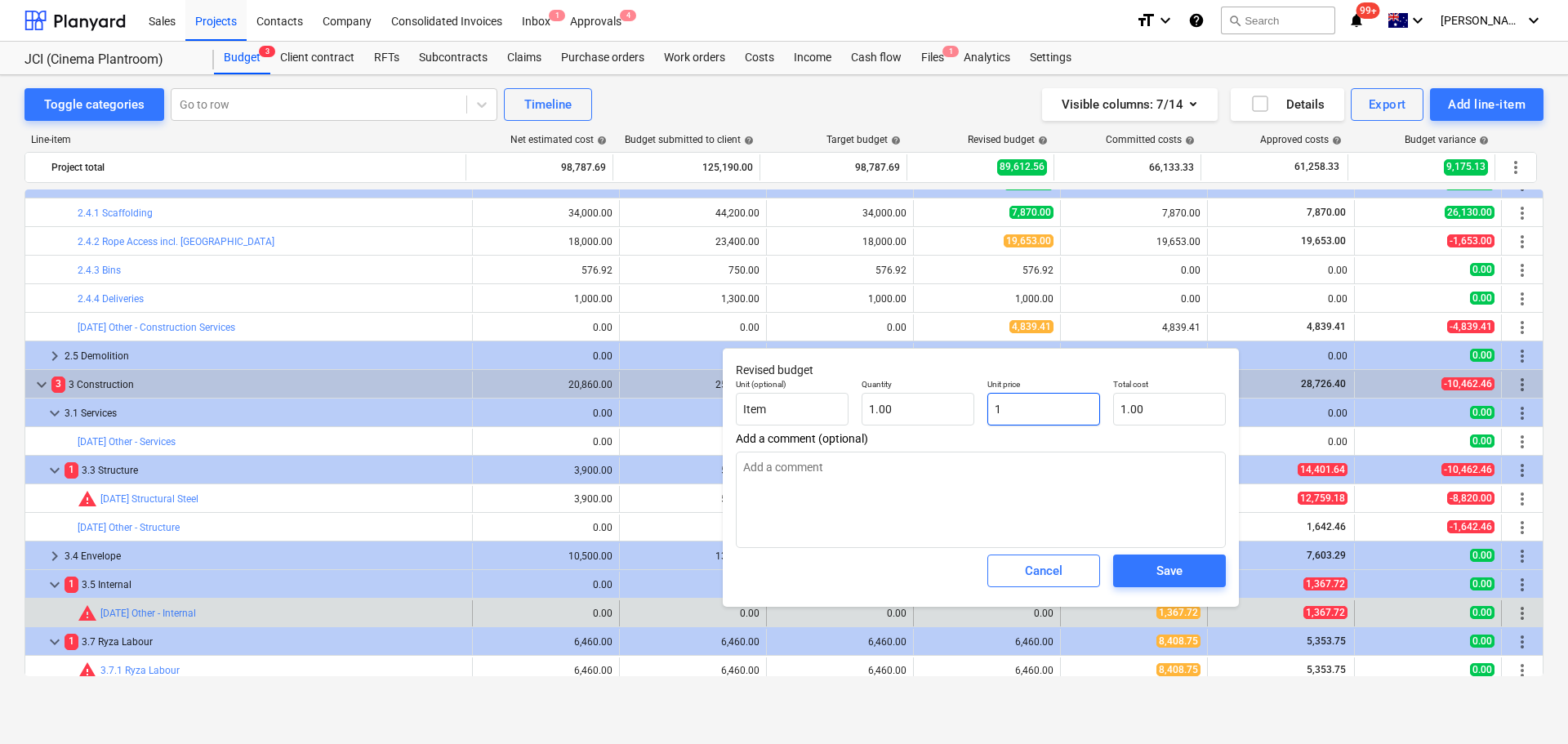
type input "13"
type input "13.00"
type textarea "x"
type input "136"
type input "136.00"
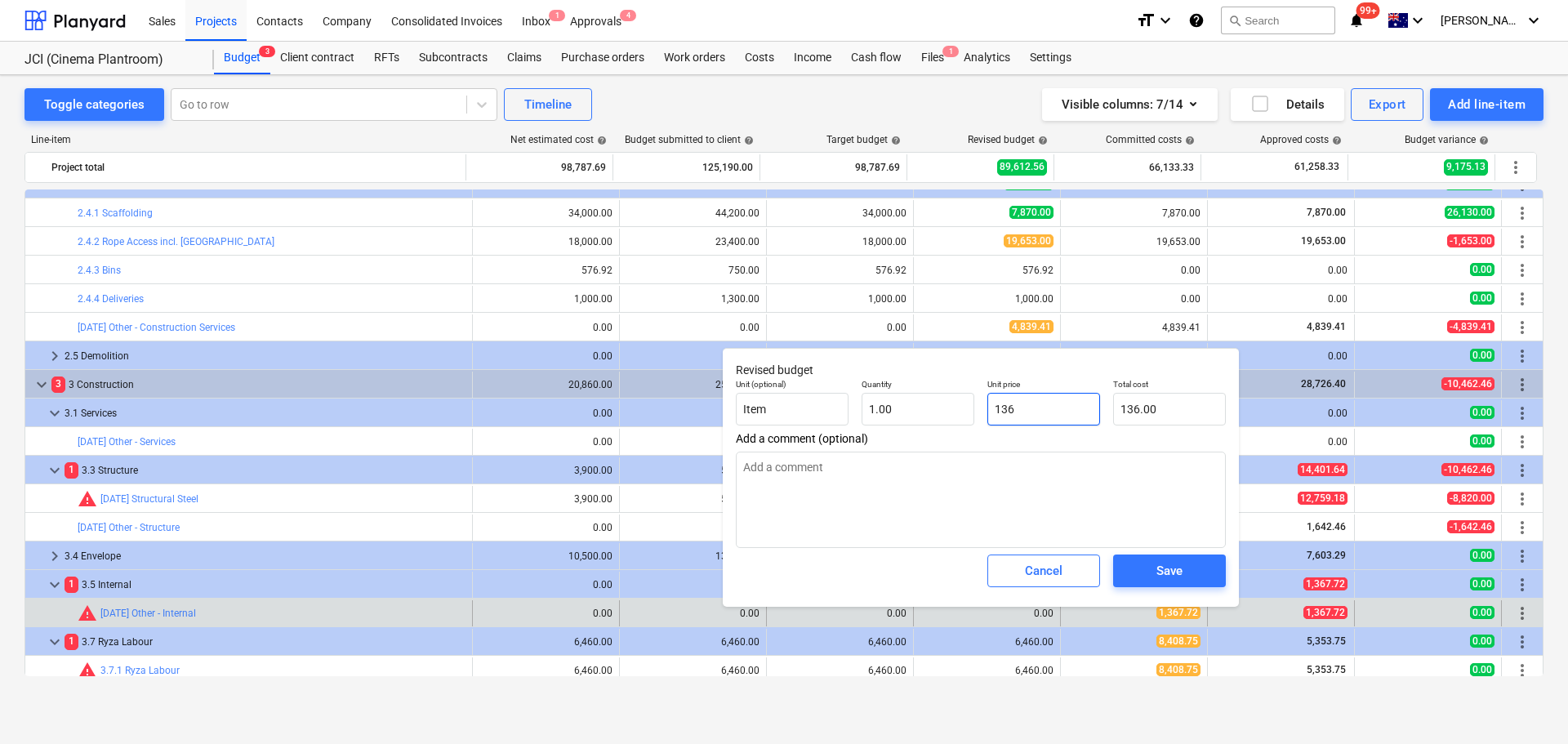
type textarea "x"
type input "1367"
type input "1,367.00"
type textarea "x"
type input "1367."
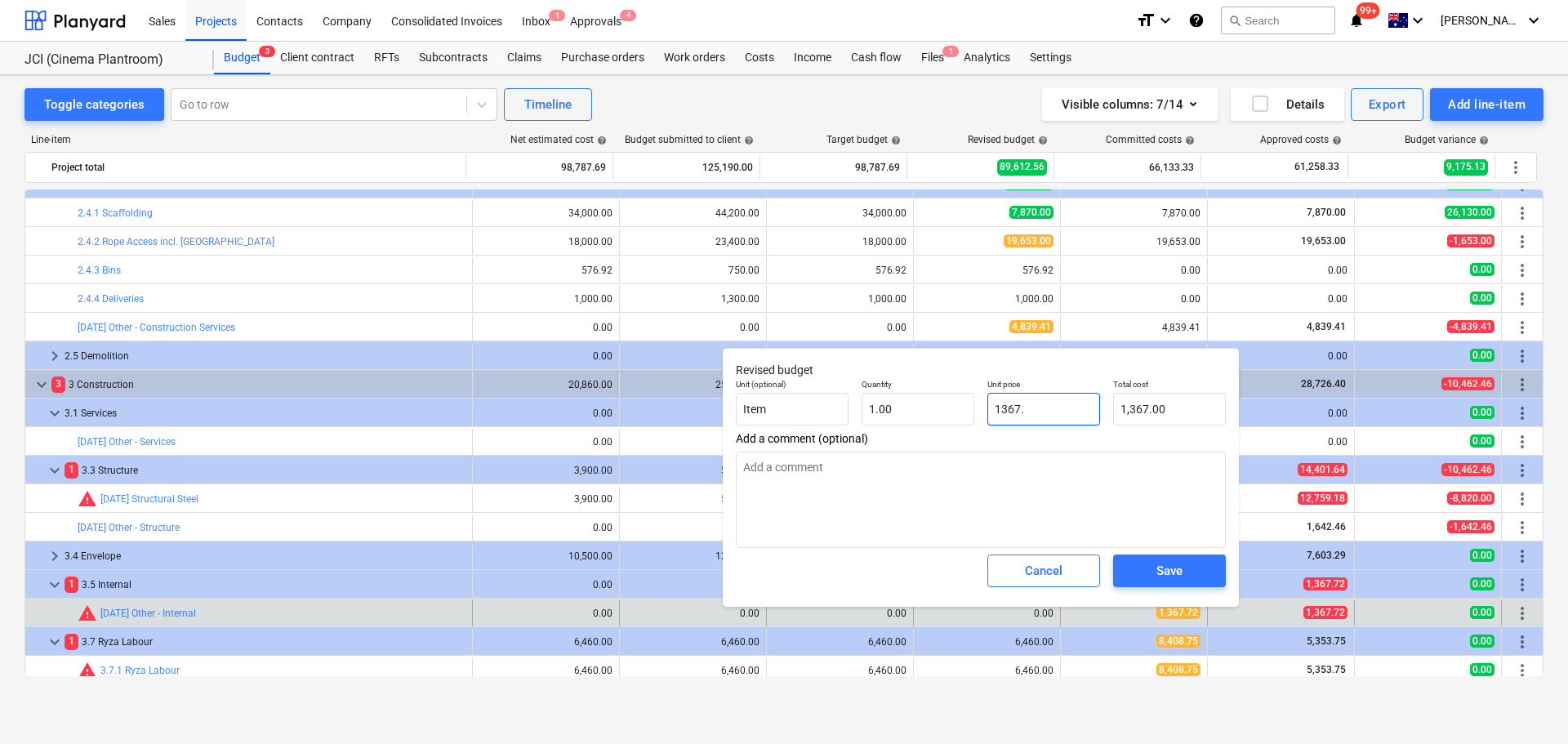
type textarea "x"
type input "1367.7"
type input "1,367.70"
type textarea "x"
type input "1367.72"
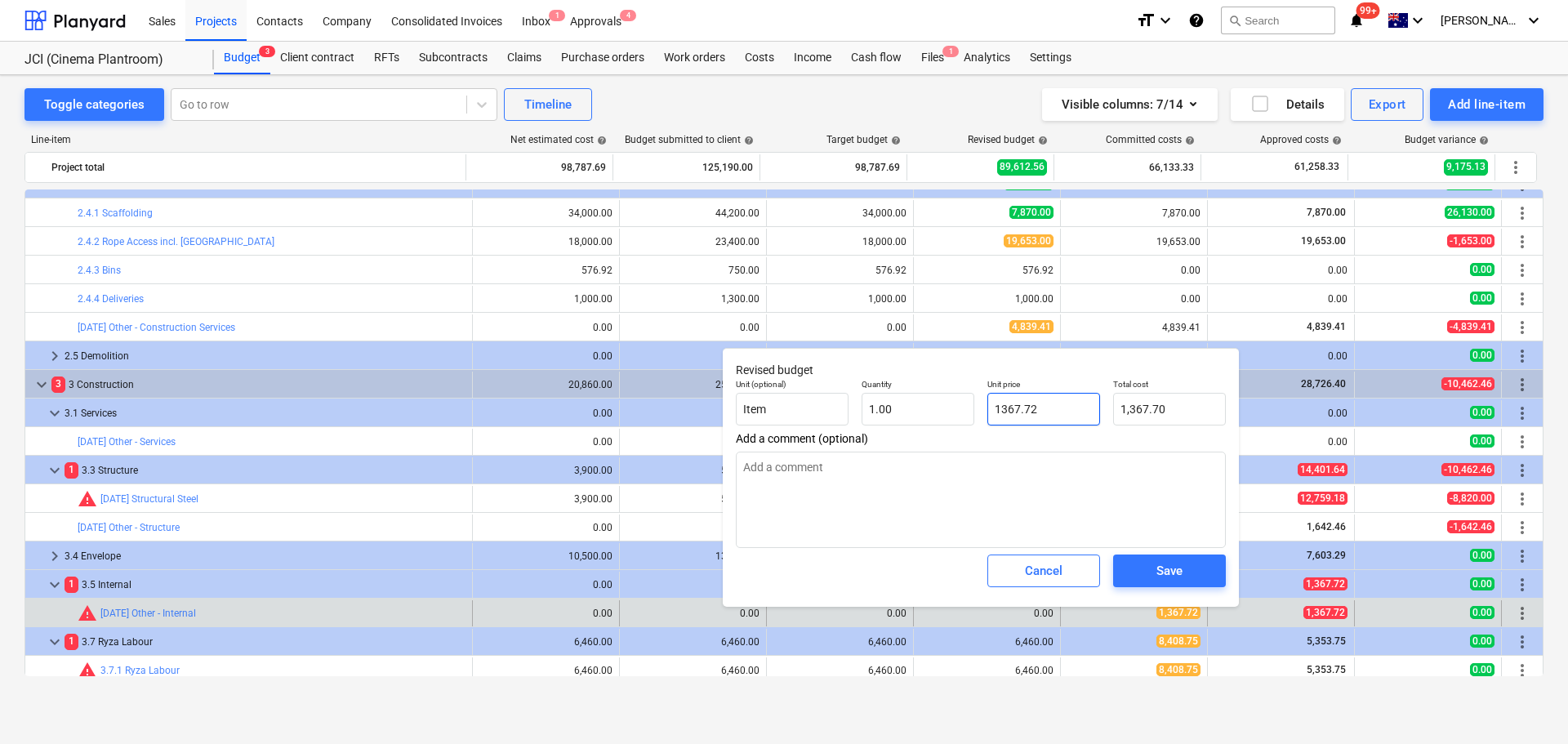
type input "1,367.72"
type input "1367.72"
type textarea "x"
type input "1,367.72"
click at [1160, 577] on div "Save" at bounding box center [1169, 570] width 26 height 21
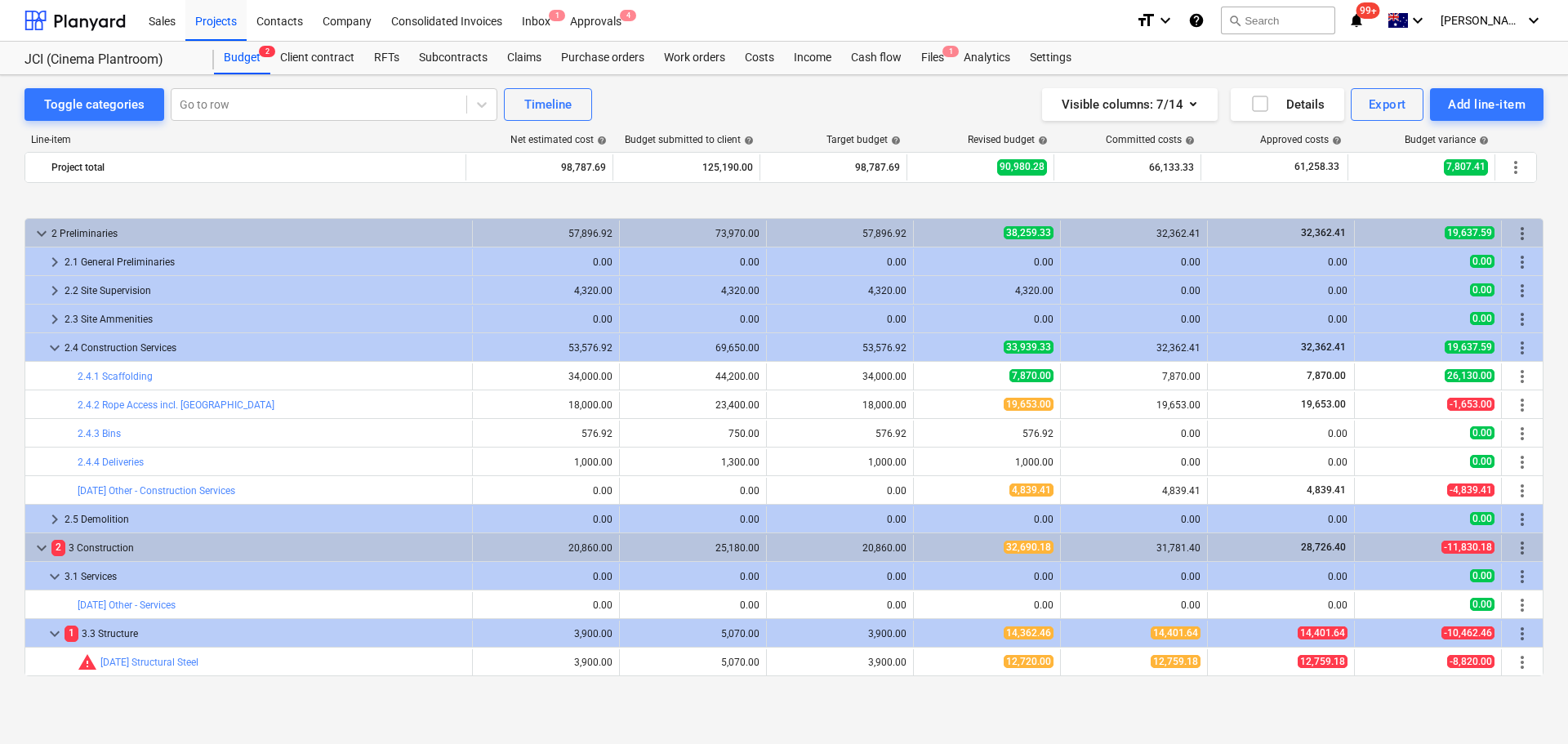
scroll to position [228, 0]
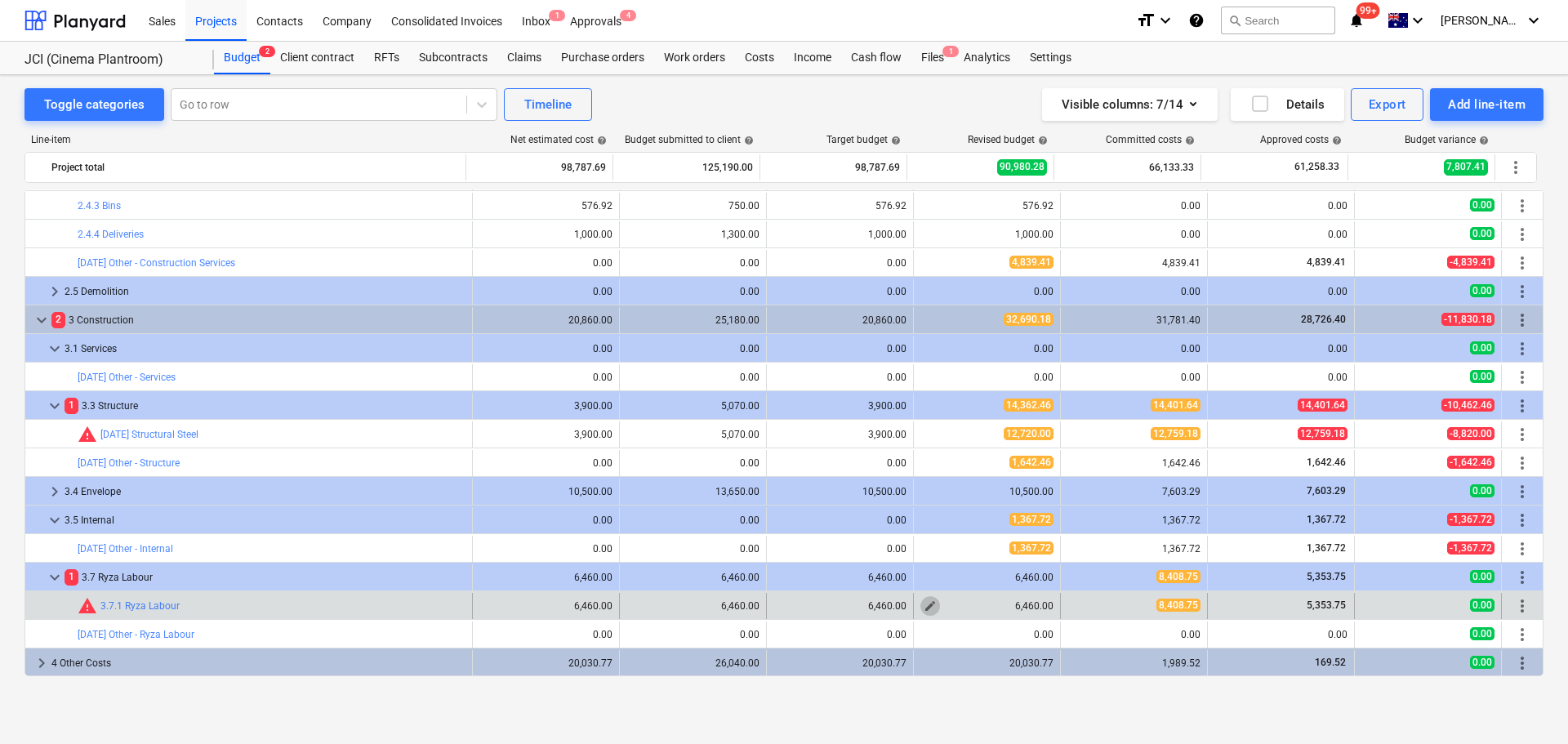
click at [924, 610] on span "edit" at bounding box center [930, 606] width 13 height 13
type textarea "x"
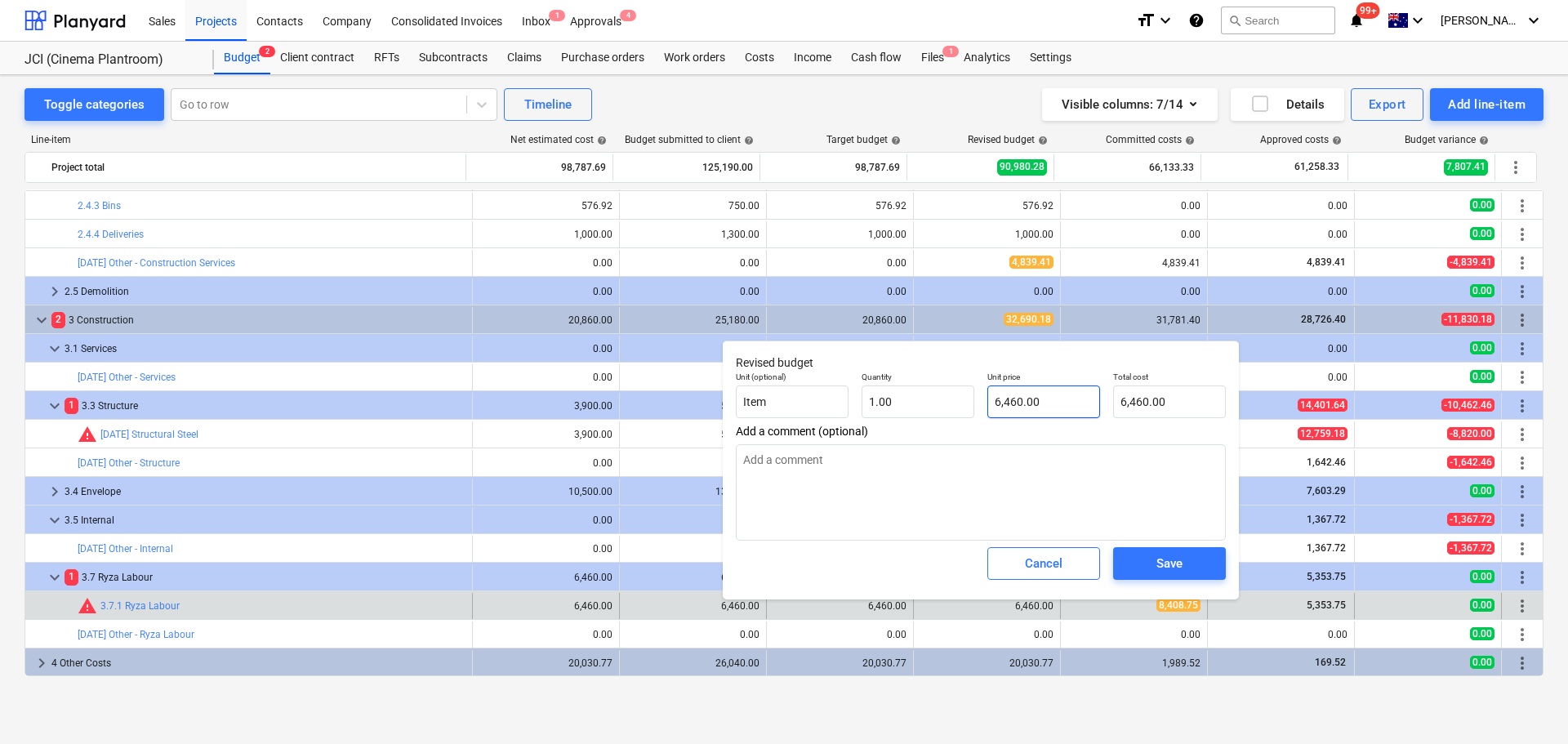
type input "6460"
drag, startPoint x: 1025, startPoint y: 402, endPoint x: 1005, endPoint y: 402, distance: 20.0
drag, startPoint x: 1005, startPoint y: 402, endPoint x: 1028, endPoint y: 412, distance: 25.1
click at [1028, 412] on input "6460" at bounding box center [1043, 402] width 113 height 33
drag, startPoint x: 1021, startPoint y: 408, endPoint x: 973, endPoint y: 406, distance: 48.0
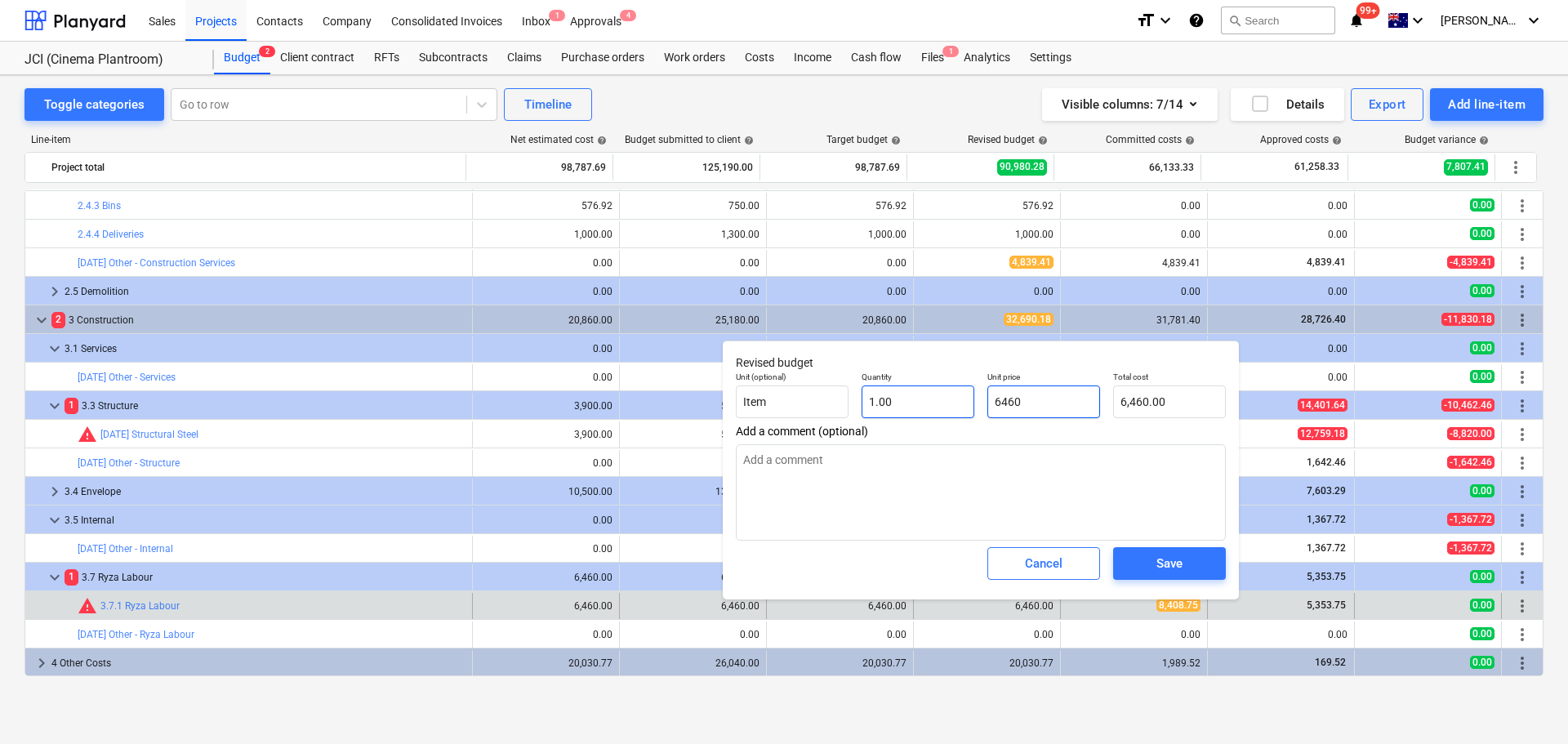
click at [973, 406] on div "Unit (optional) Item Quantity 1.00 Unit price 6460 Total cost 6,460.00" at bounding box center [981, 395] width 503 height 60
type textarea "x"
type input "5"
type input "5.00"
type textarea "x"
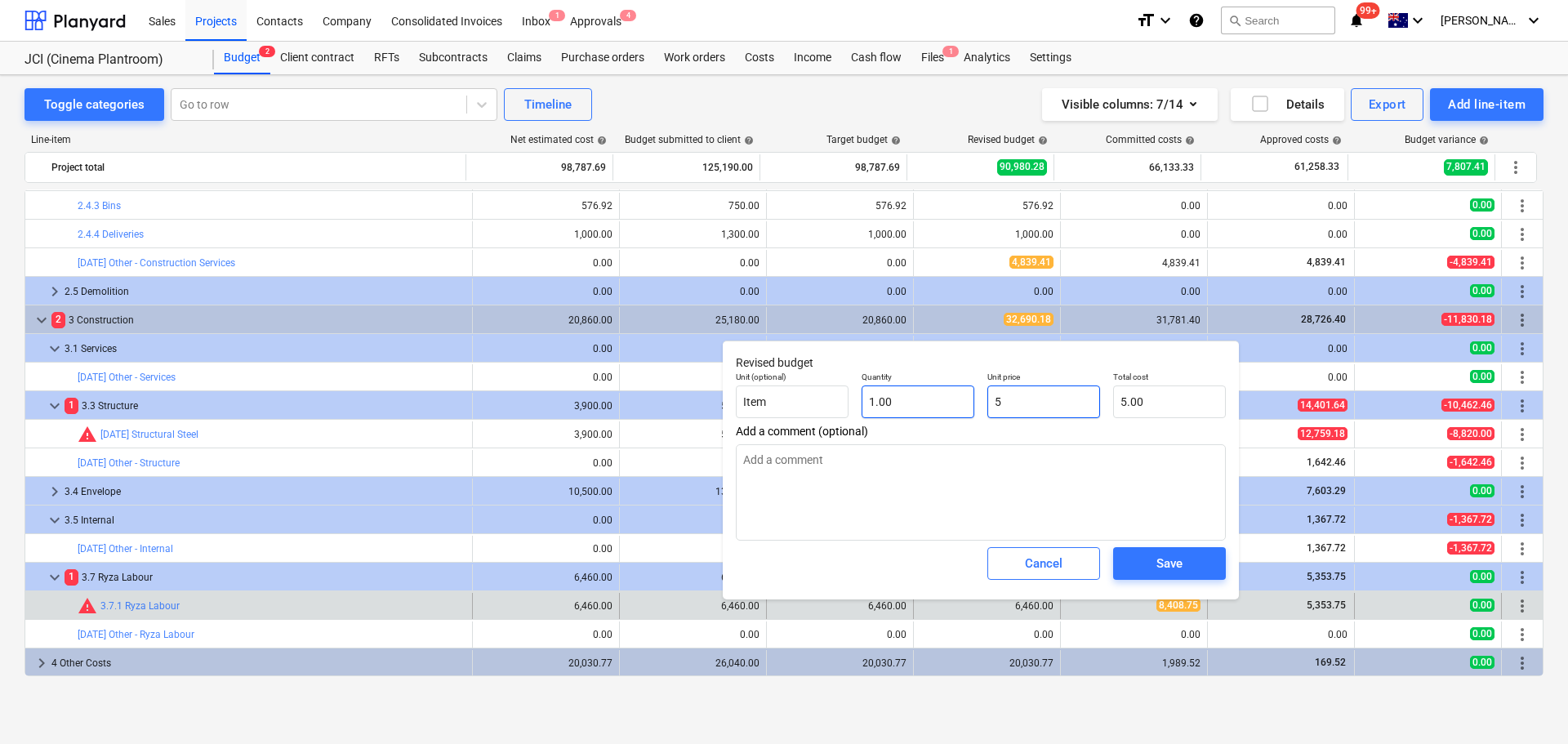
type input "53"
type input "53.00"
type textarea "x"
type input "535"
type input "535.00"
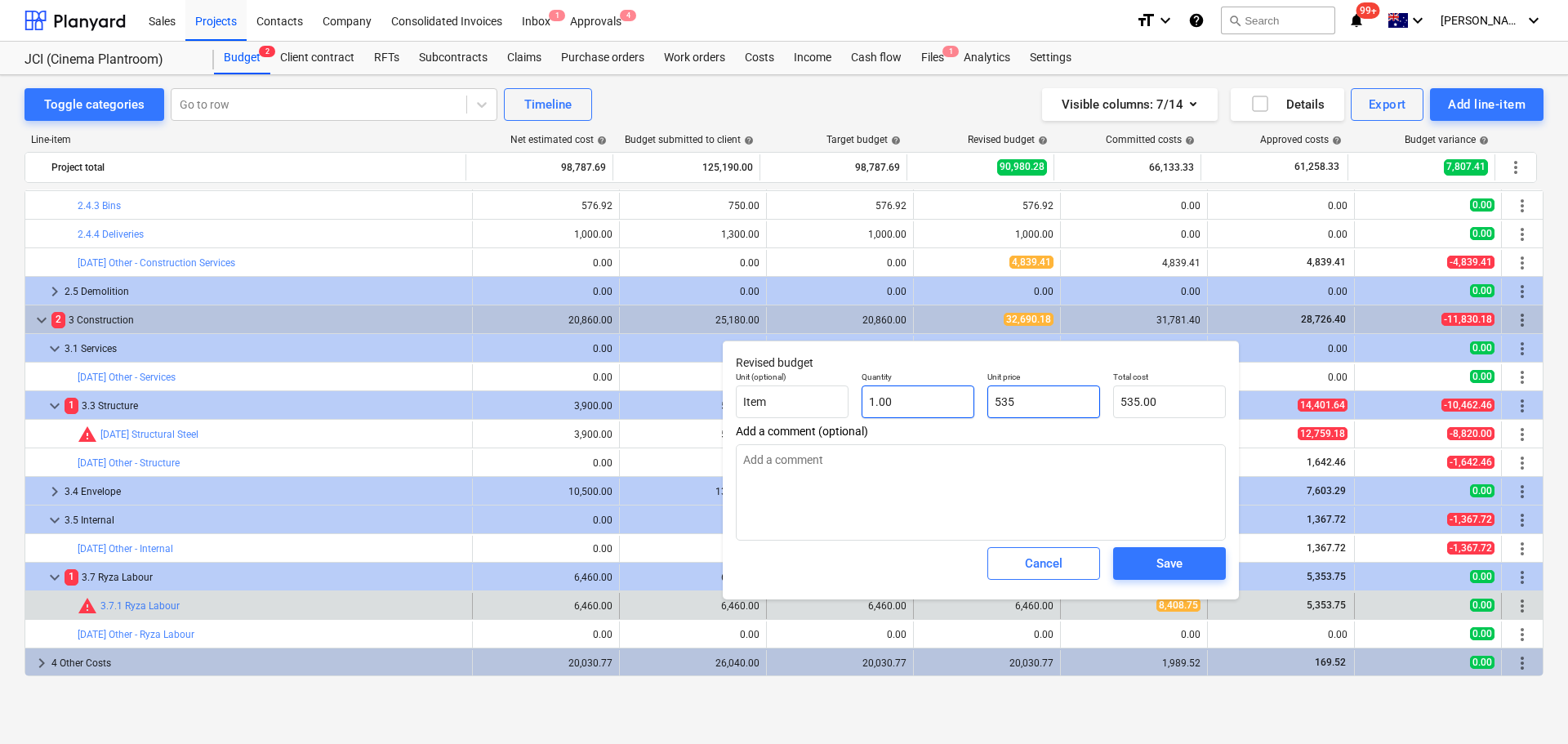
type textarea "x"
type input "5353"
type input "5,353.00"
type textarea "x"
type input "535"
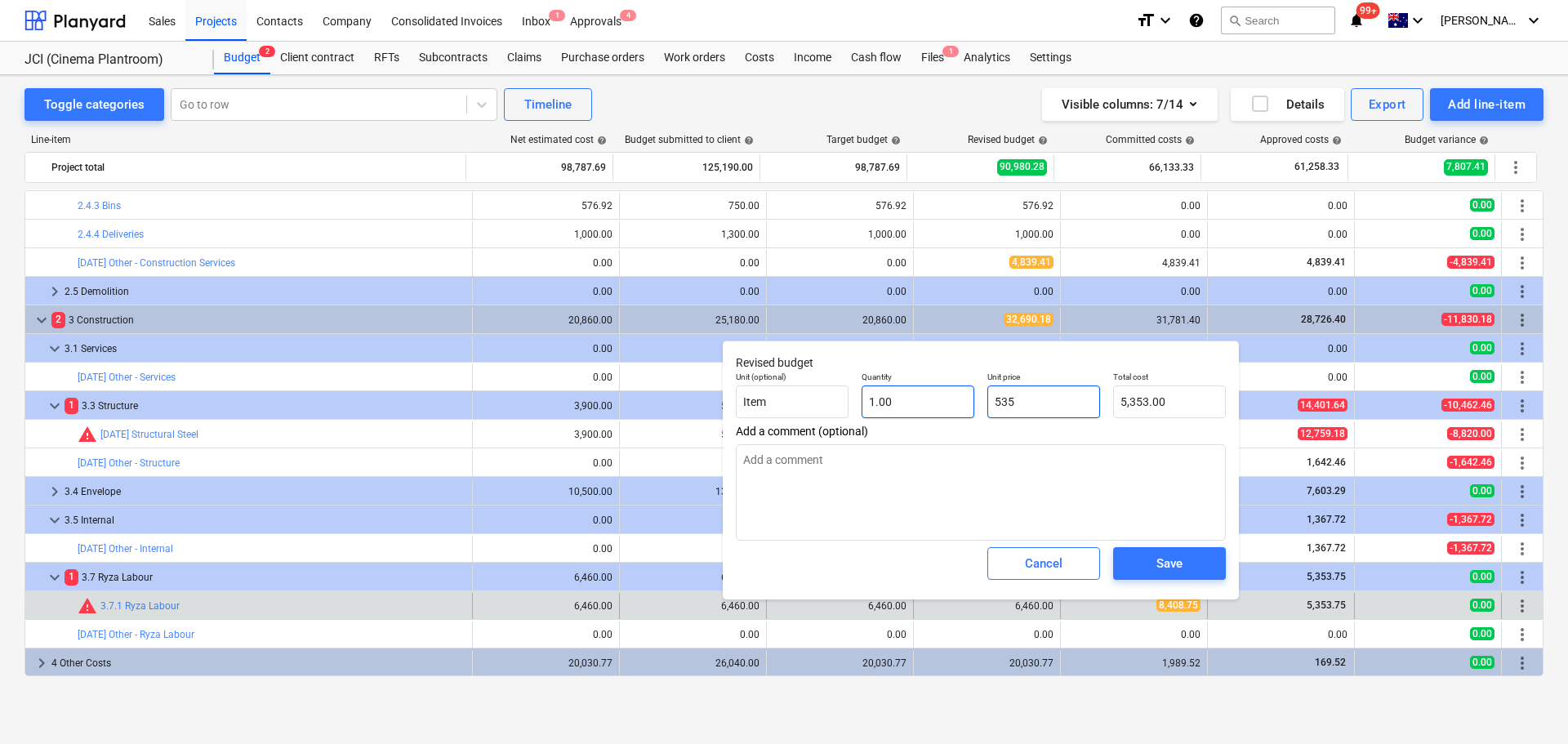
type input "535.00"
type textarea "x"
type input "53"
type input "53.00"
type textarea "x"
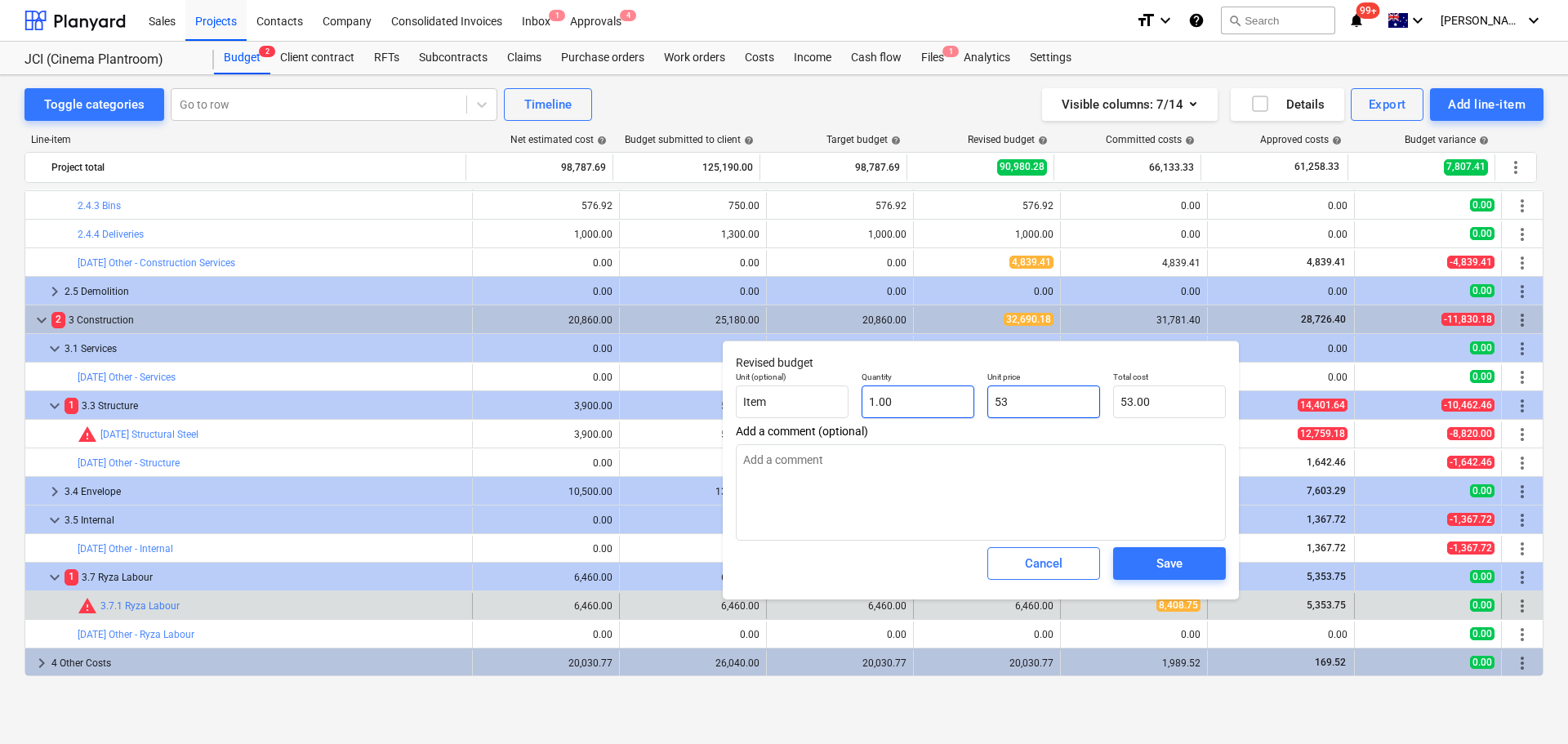
type input "5"
type input "5.00"
type textarea "x"
type input "0.00"
type textarea "x"
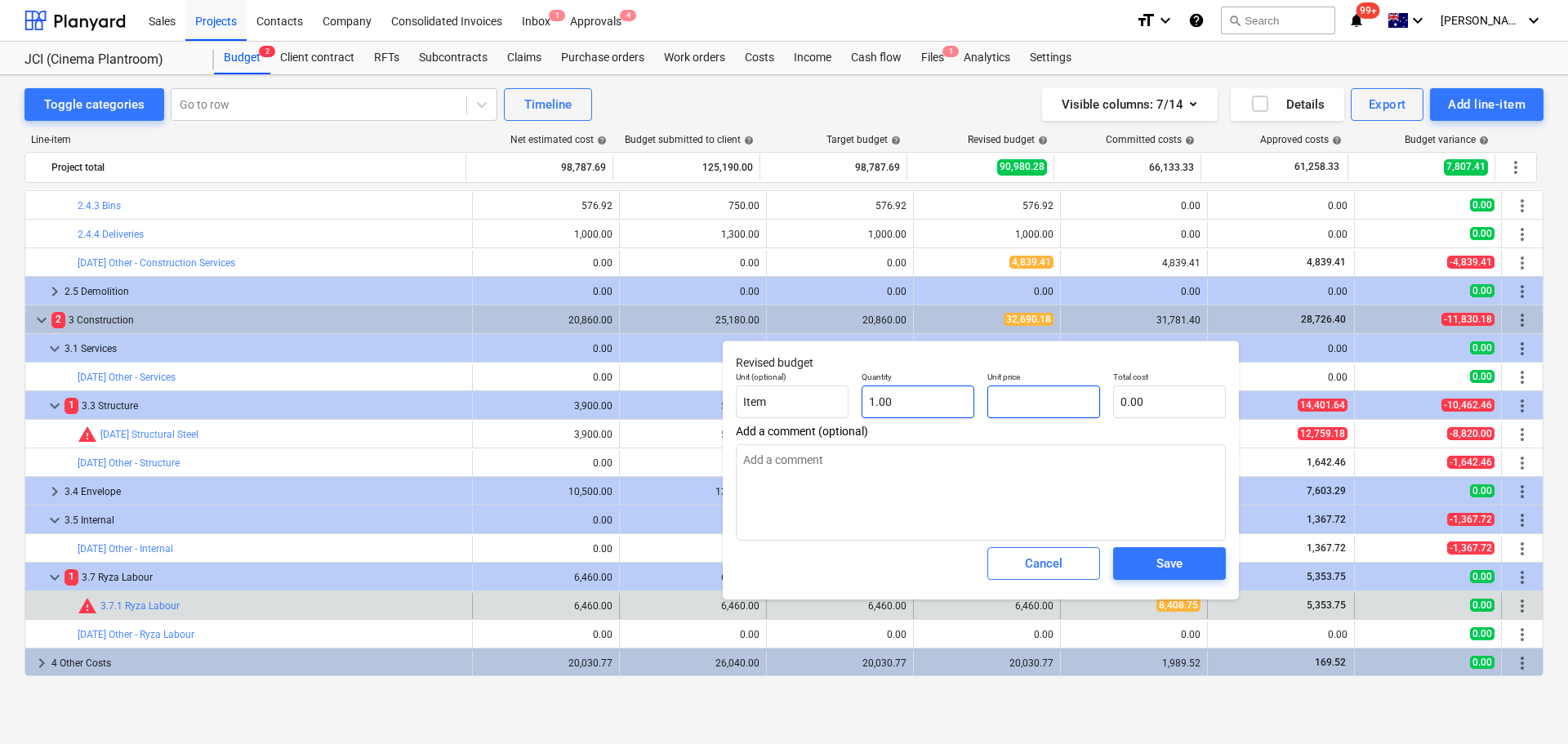
type input "8"
type input "8.00"
type textarea "x"
type input "84"
type input "84.00"
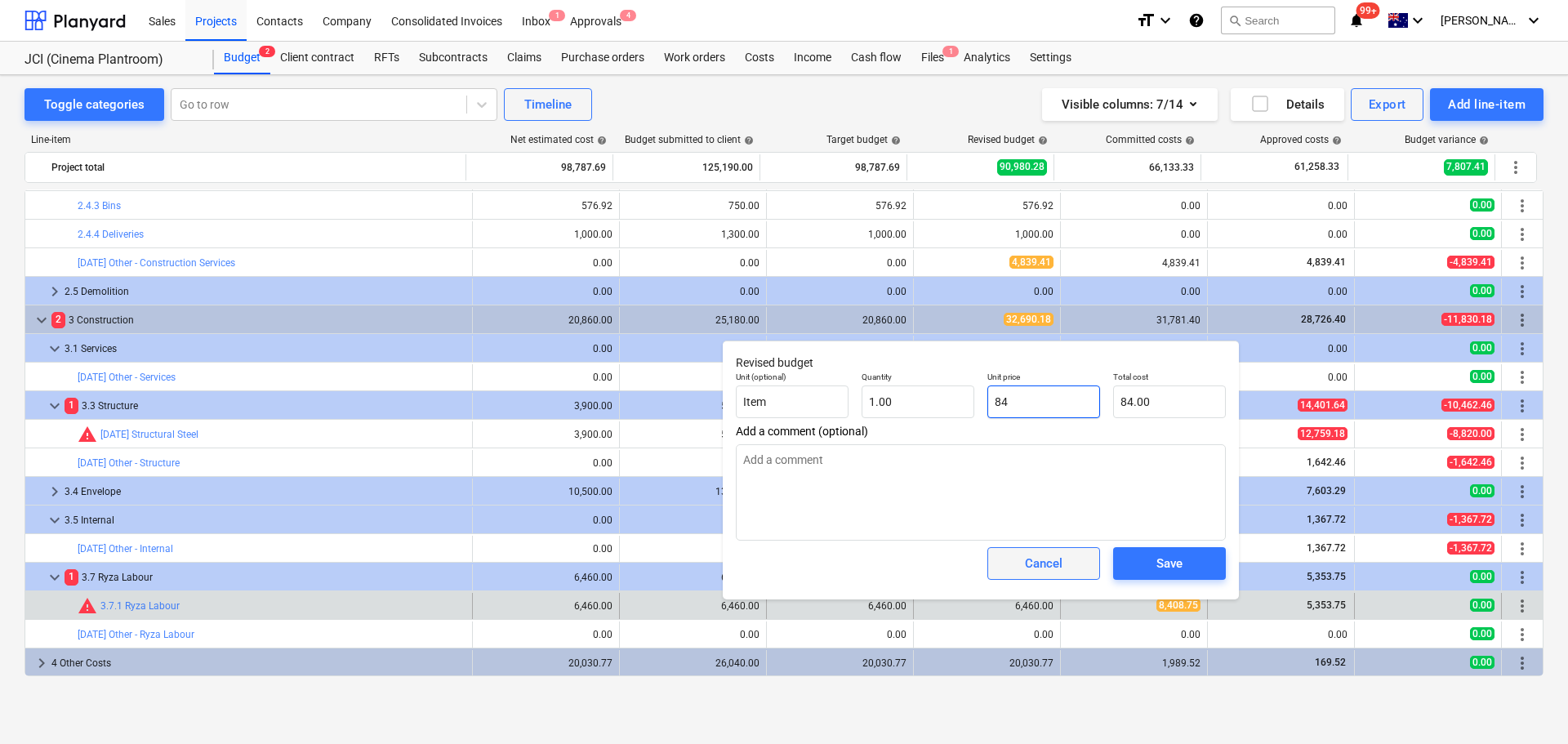
type input "84"
type textarea "x"
type input "84.00"
click at [1049, 559] on div "Cancel" at bounding box center [1043, 563] width 37 height 21
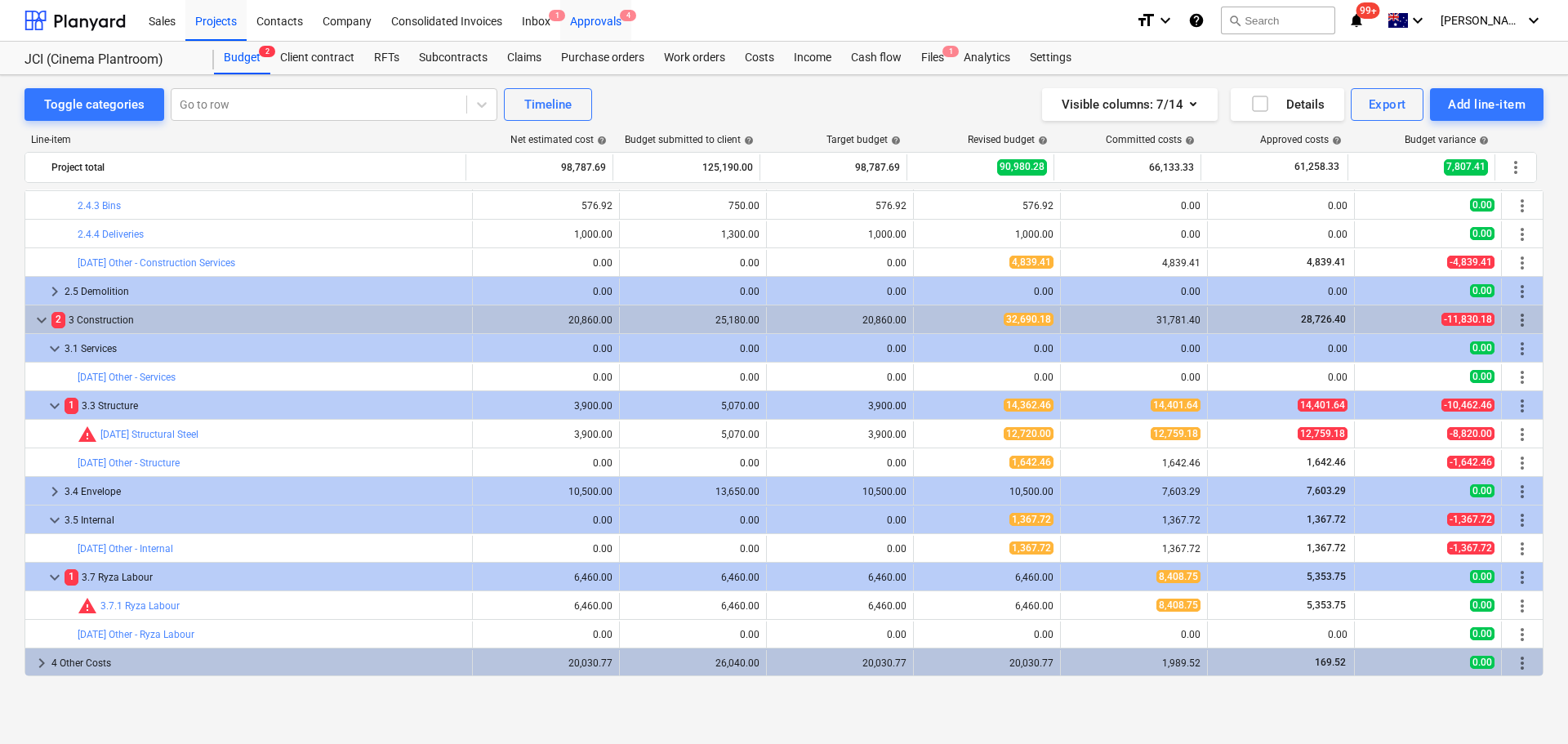
click at [612, 22] on div "Approvals 4" at bounding box center [596, 20] width 71 height 42
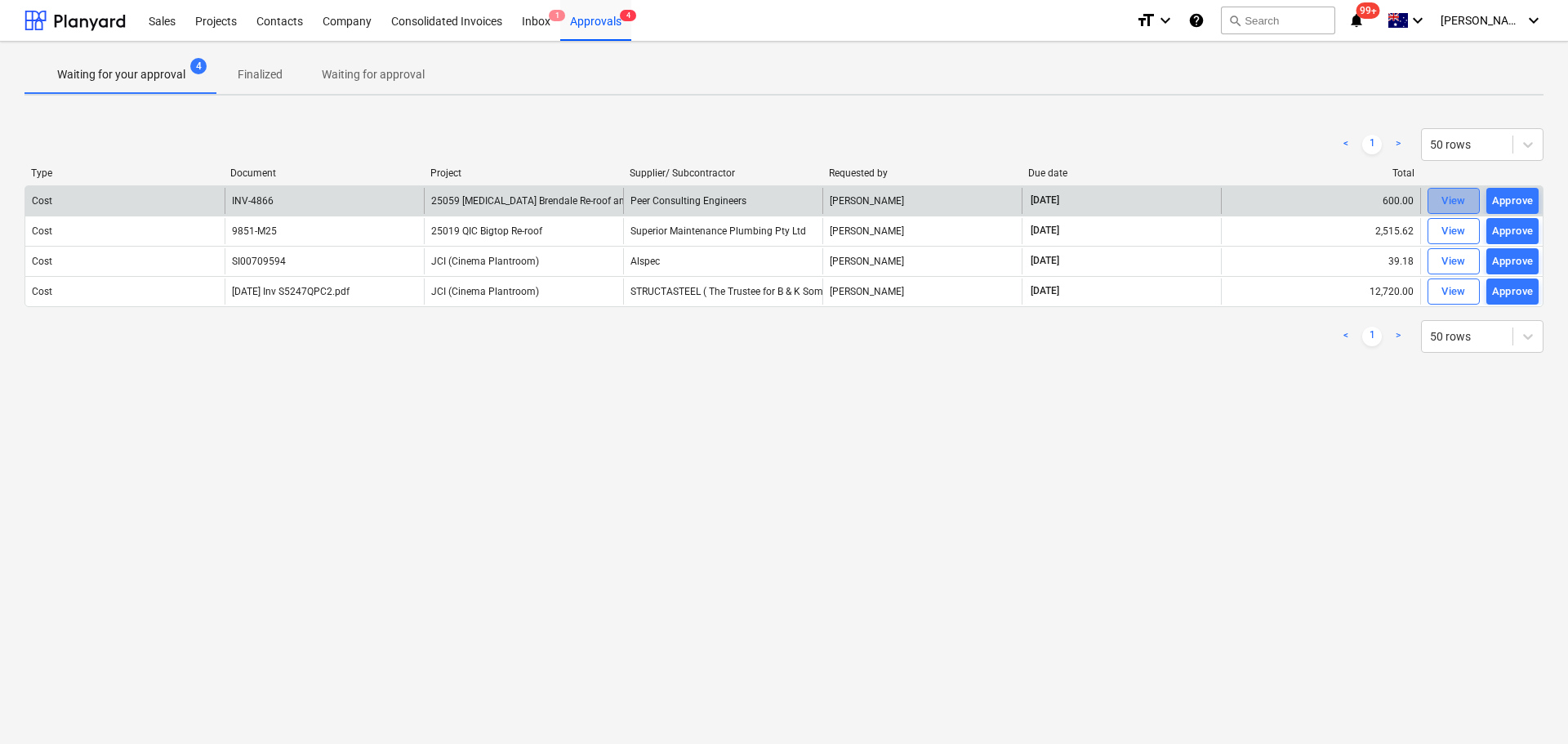
click at [1464, 208] on div "View" at bounding box center [1453, 201] width 25 height 19
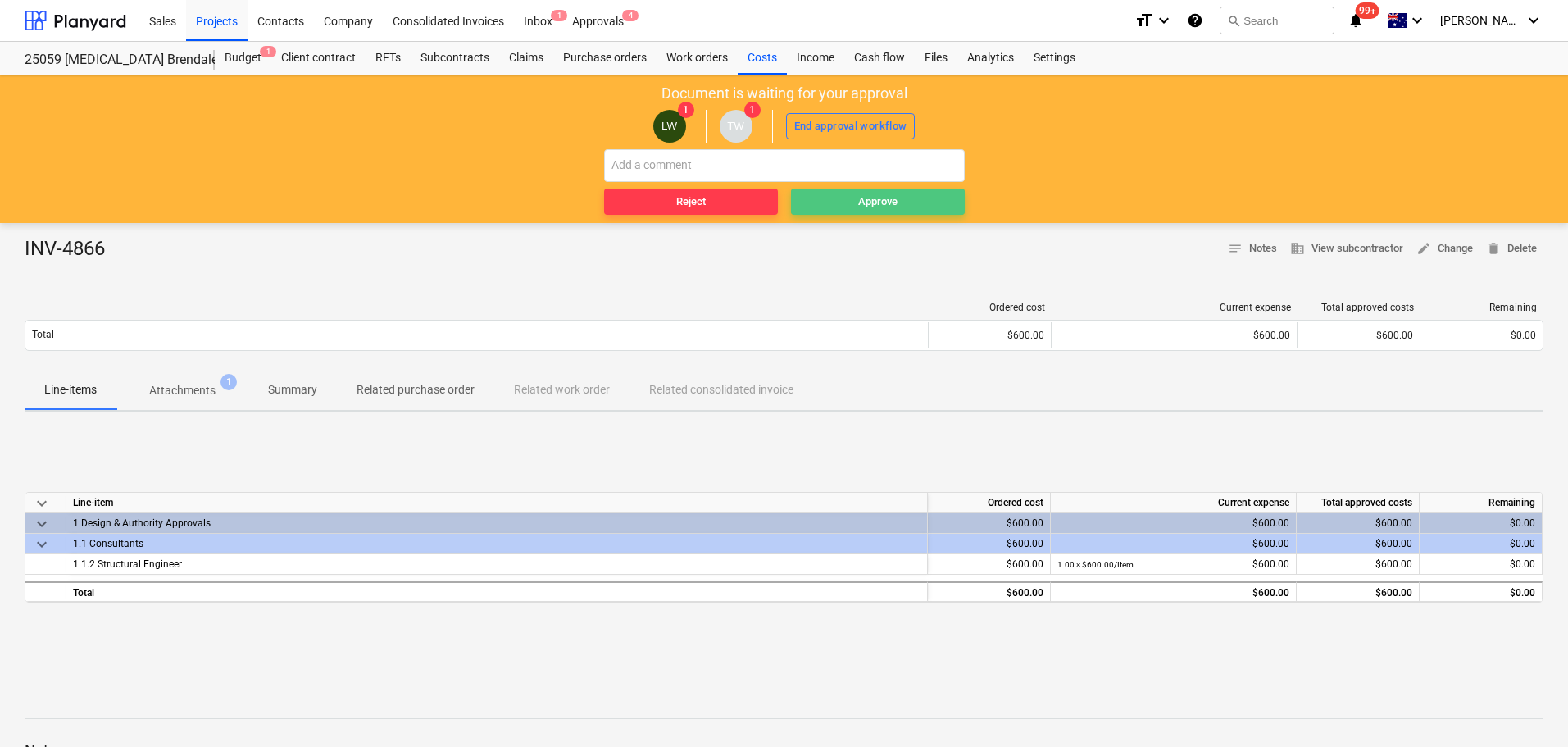
click at [841, 204] on span "Approve" at bounding box center [878, 202] width 160 height 19
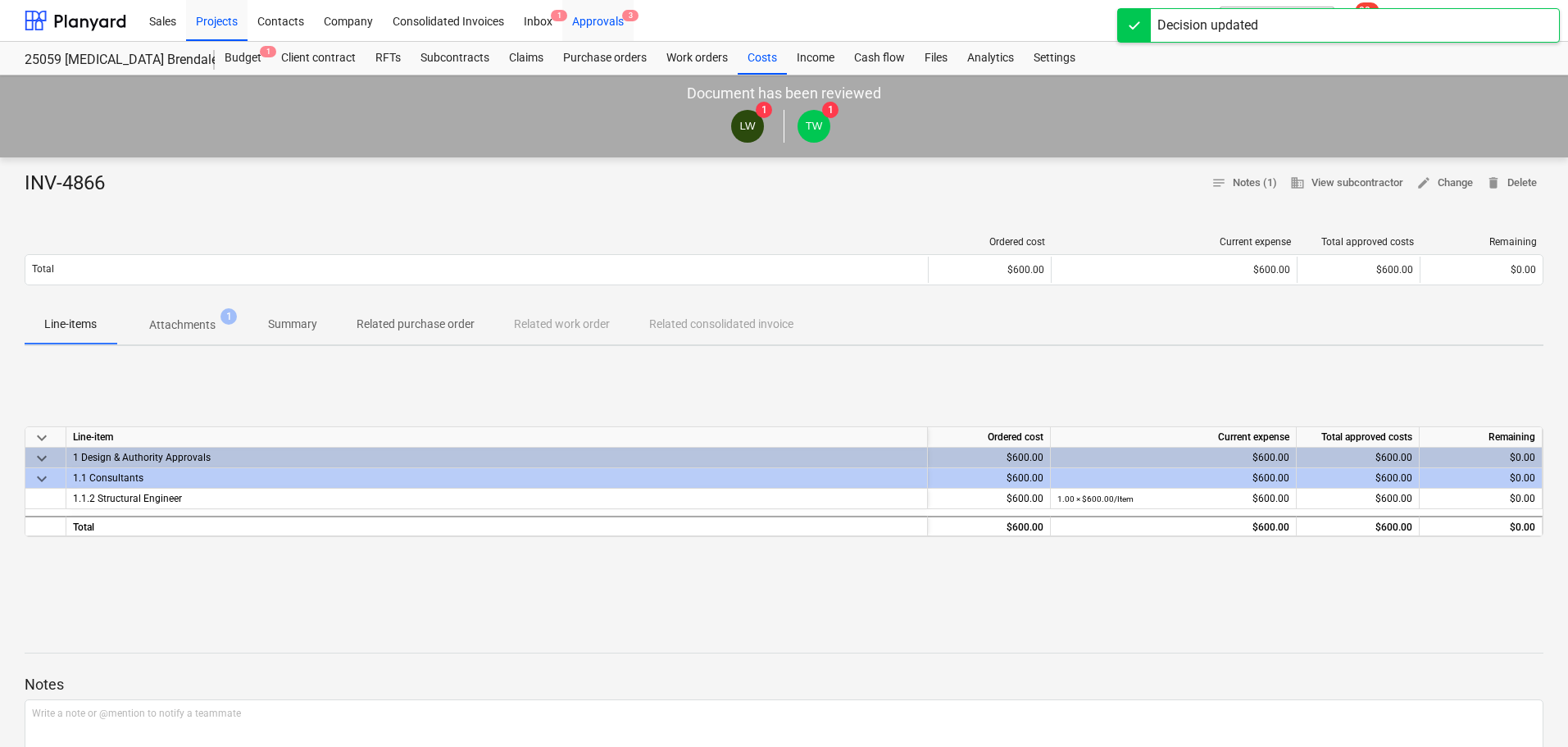
click at [606, 25] on div "Approvals 3" at bounding box center [598, 20] width 71 height 42
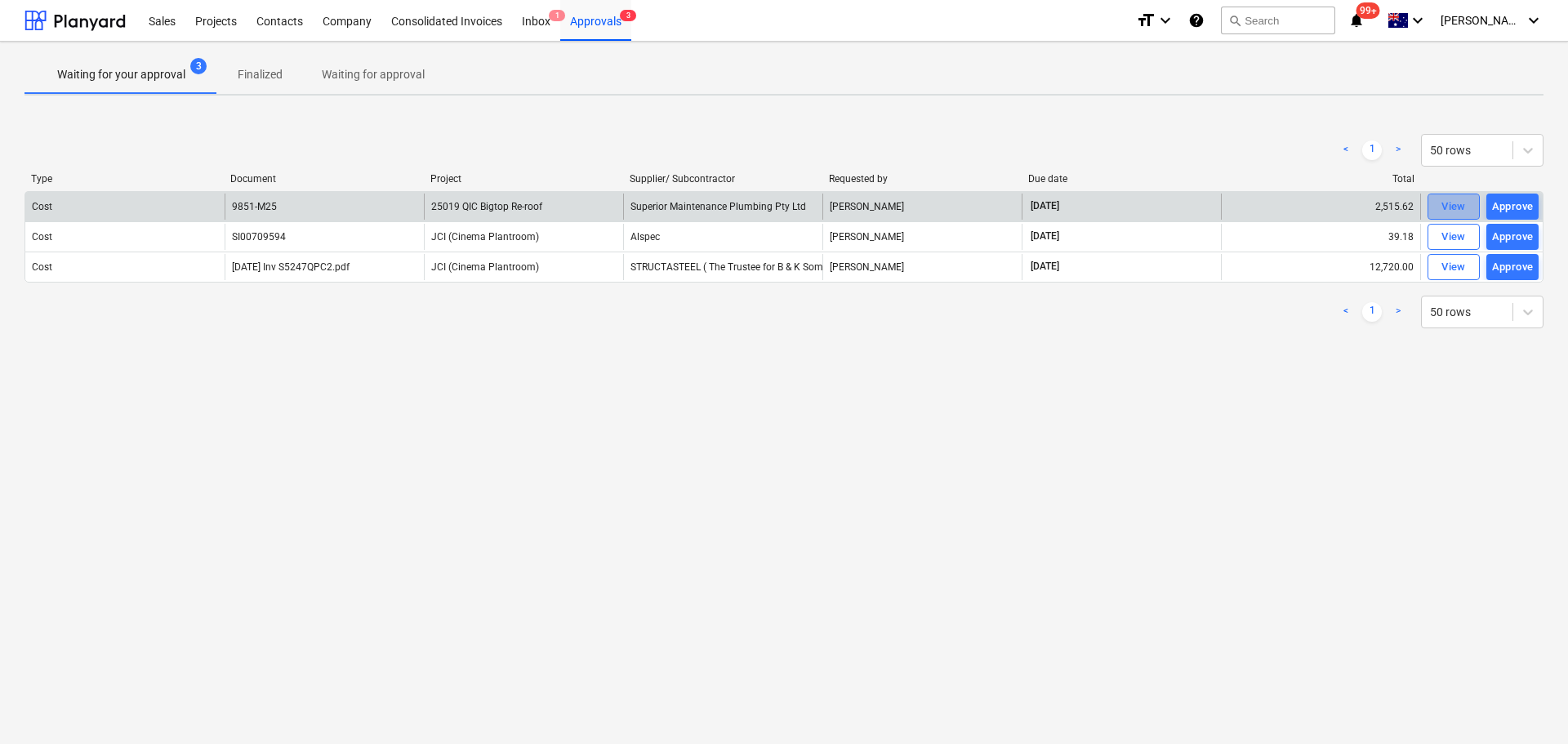
click at [1474, 199] on button "View" at bounding box center [1454, 206] width 53 height 26
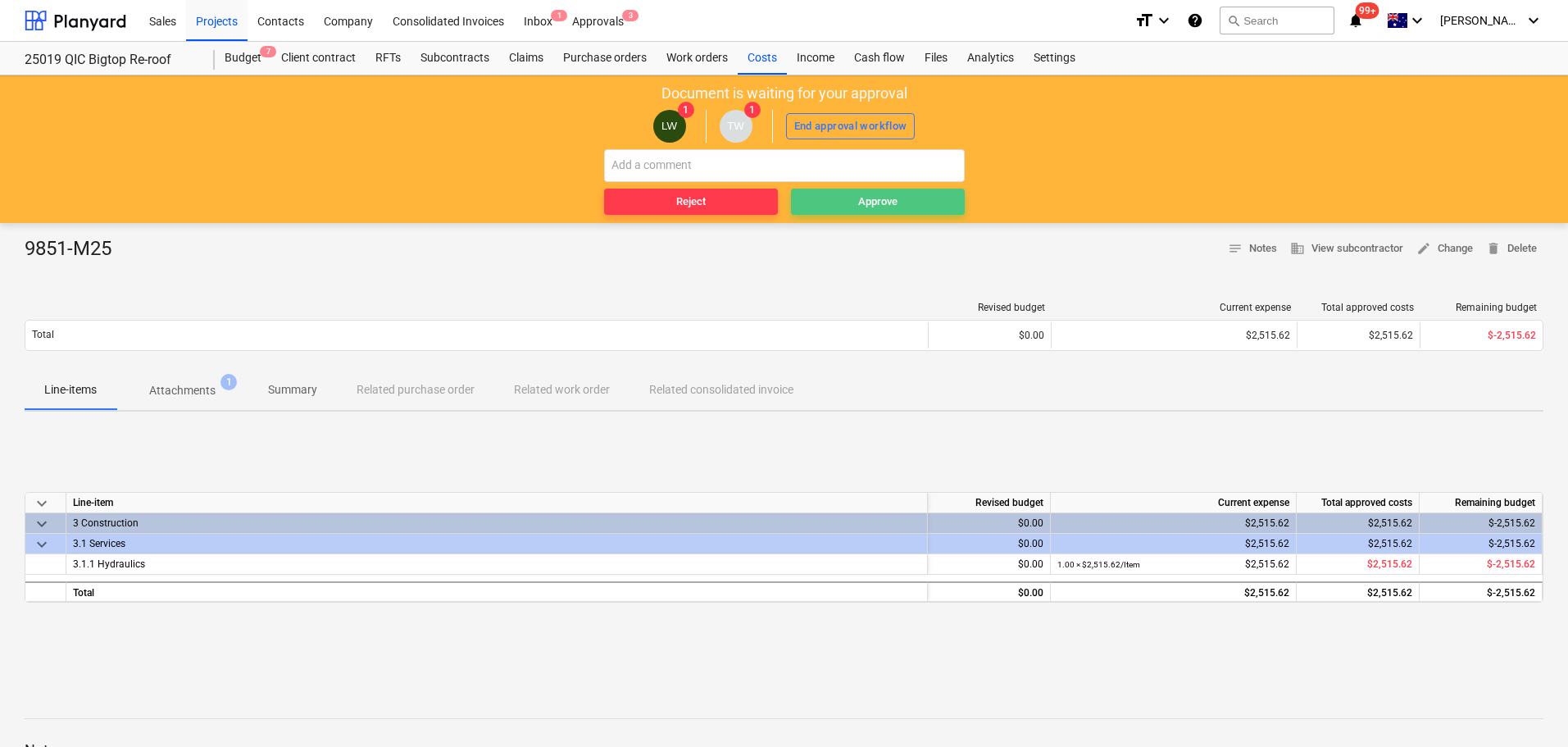
click at [927, 199] on span "Approve" at bounding box center [878, 202] width 160 height 19
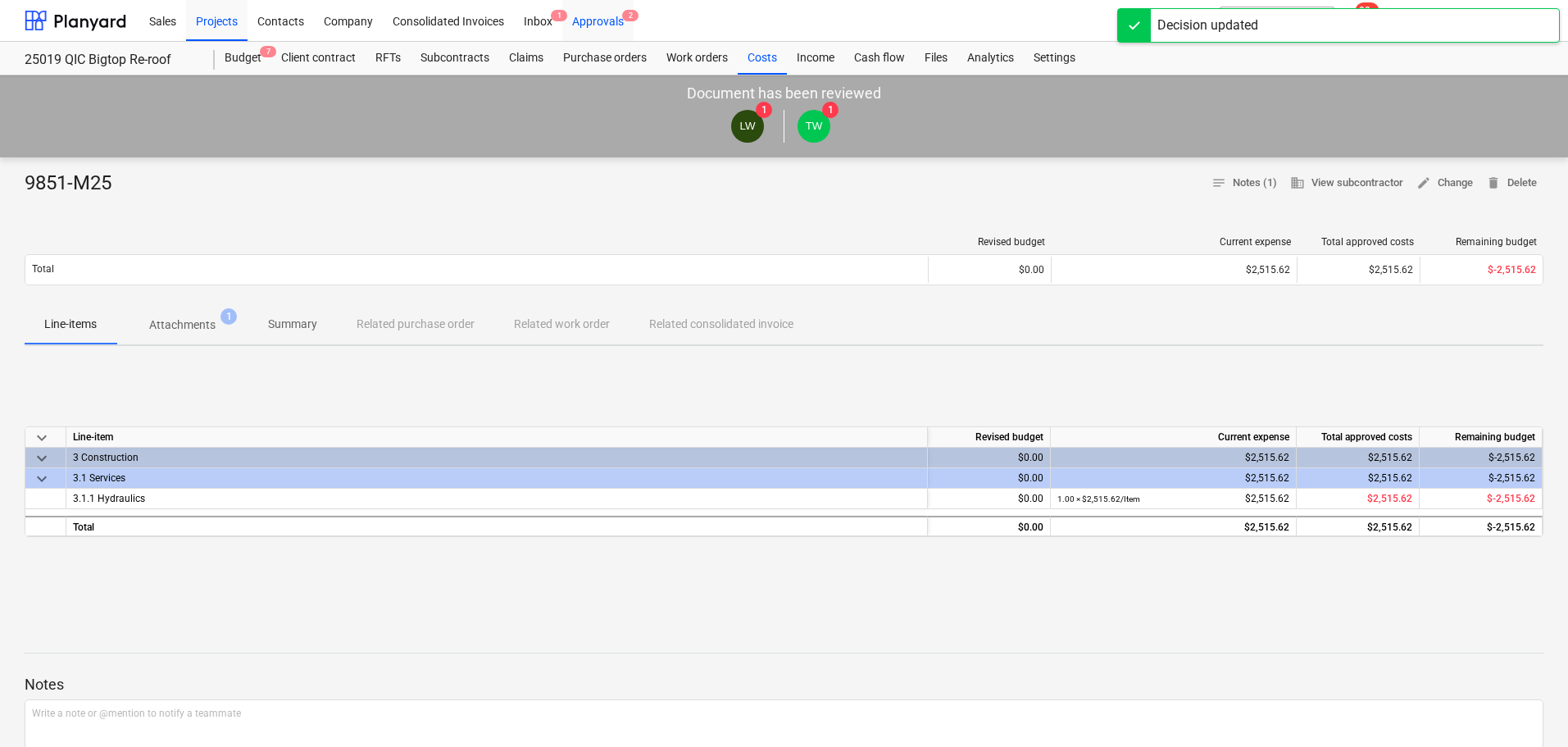
click at [601, 23] on div "Approvals 2" at bounding box center [598, 20] width 71 height 42
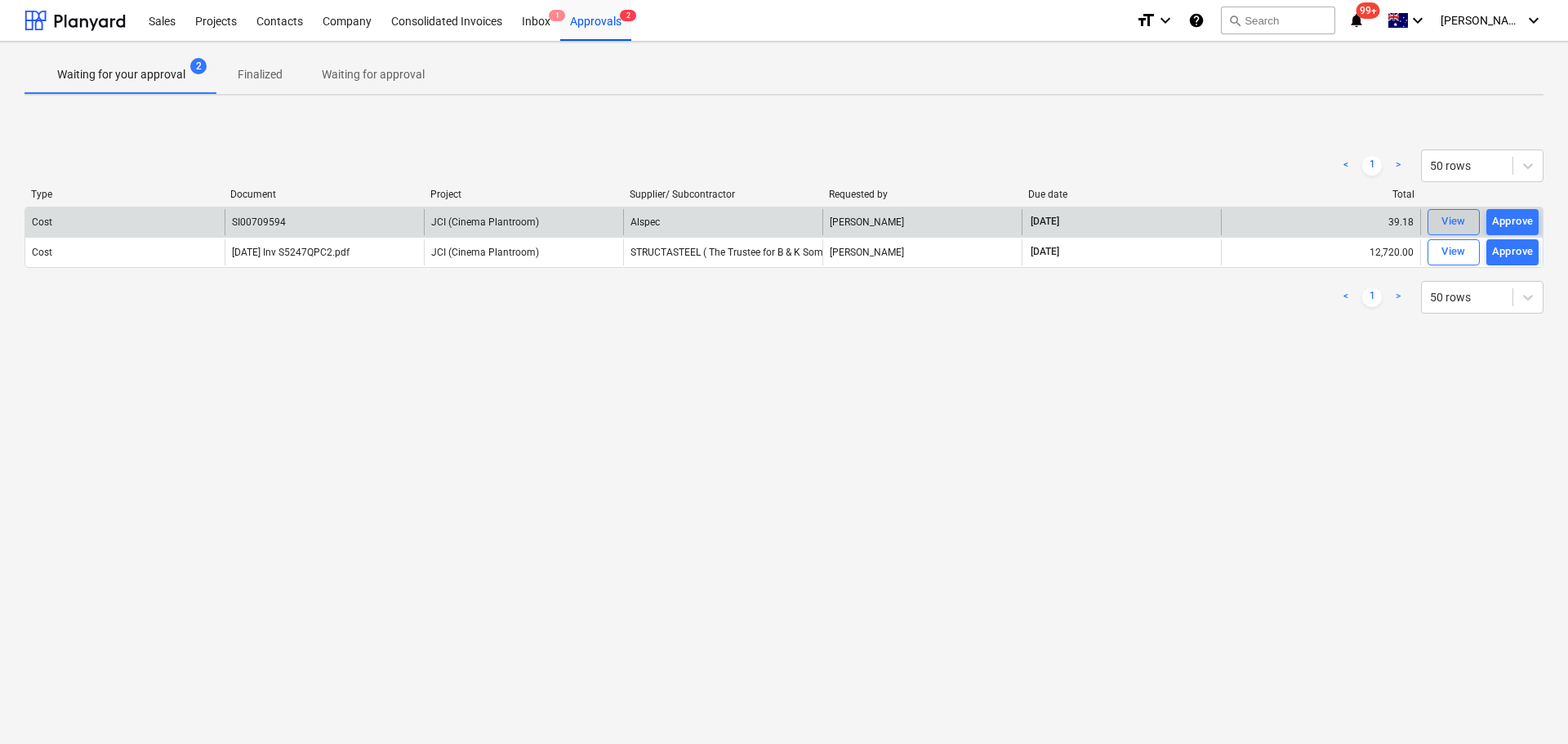
click at [1467, 225] on span "View" at bounding box center [1454, 222] width 36 height 19
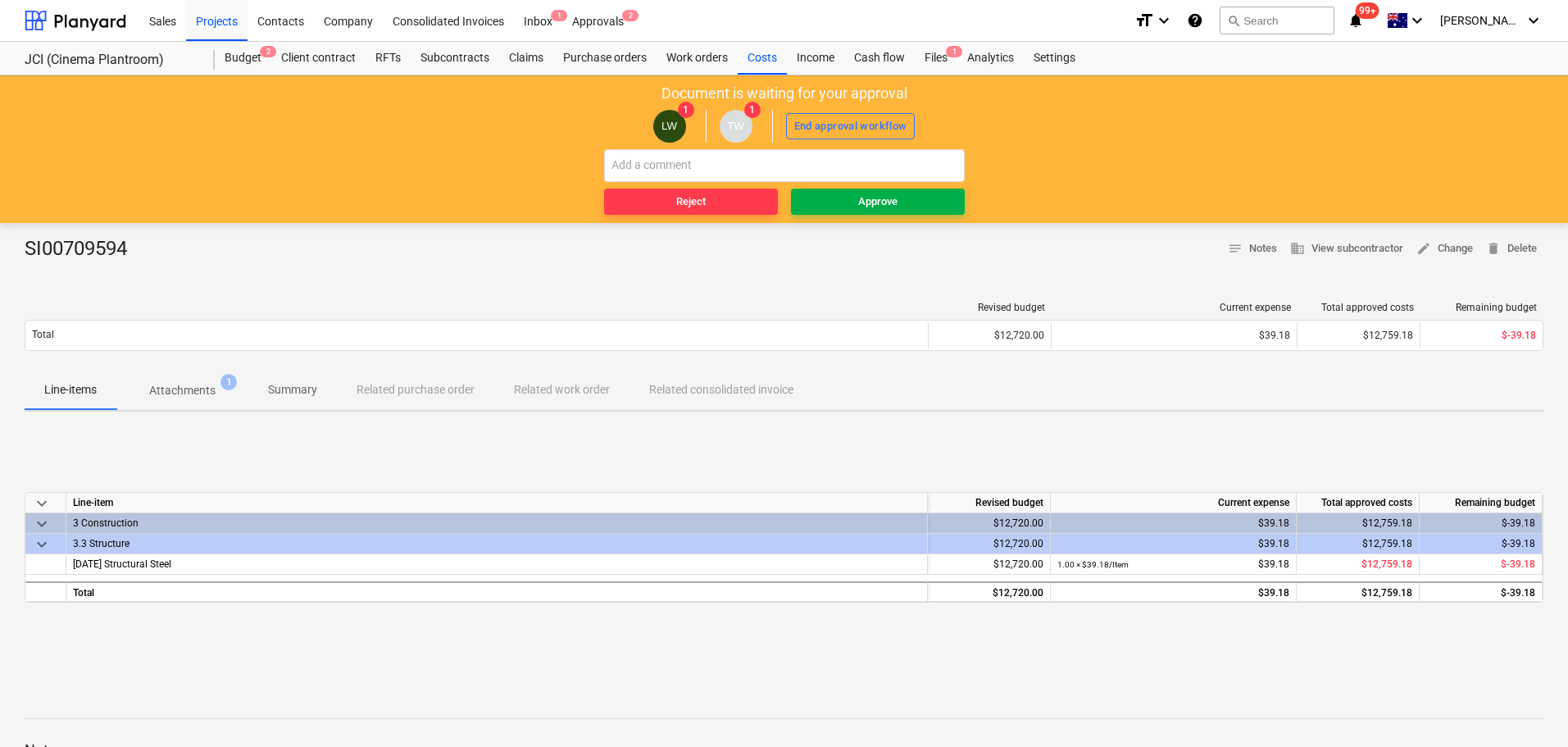
click at [851, 193] on span "Approve" at bounding box center [878, 202] width 160 height 19
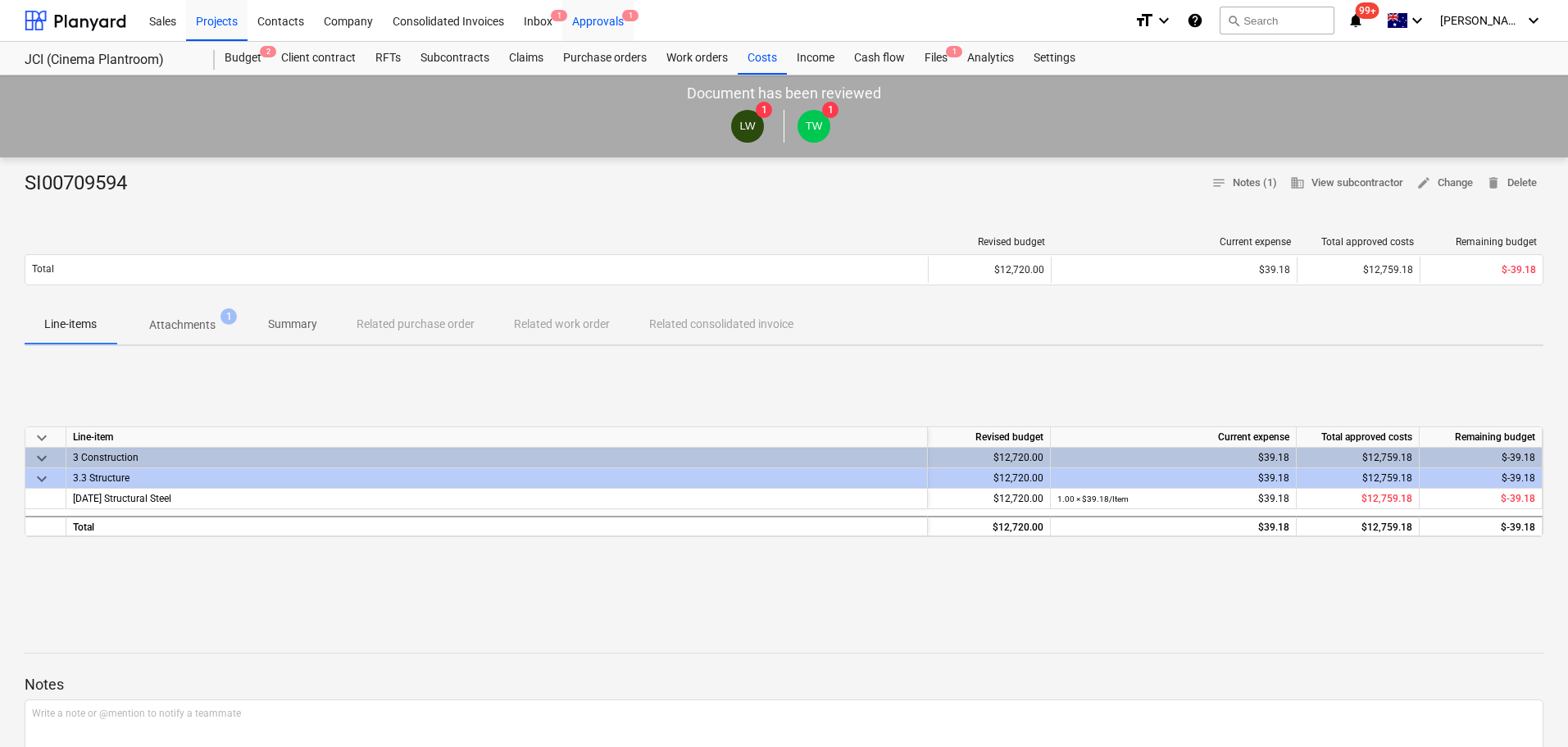
click at [586, 23] on div "Approvals 1" at bounding box center [598, 20] width 71 height 42
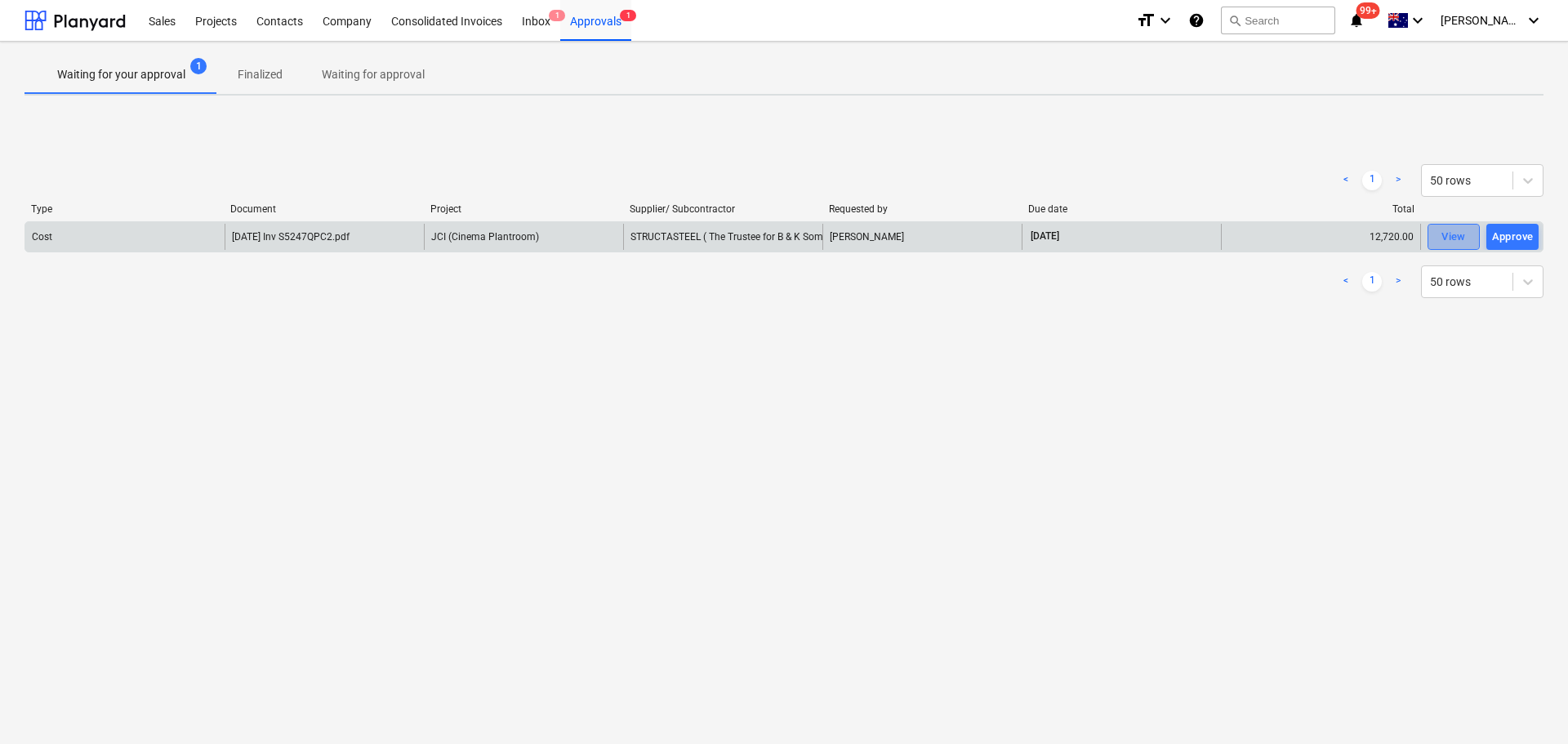
click at [1450, 233] on div "View" at bounding box center [1453, 237] width 25 height 19
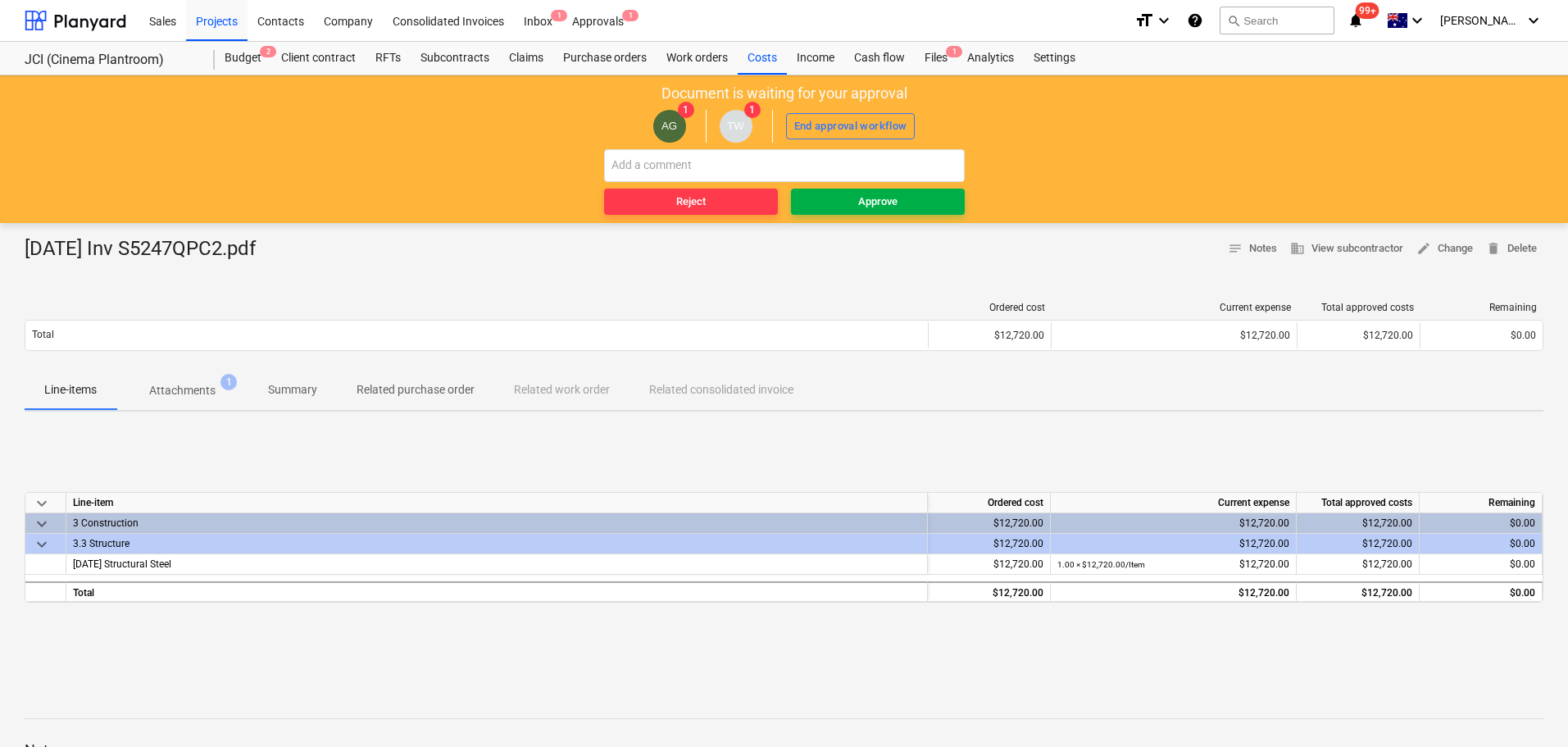
click at [877, 199] on div "Approve" at bounding box center [878, 202] width 39 height 19
